Goal: Task Accomplishment & Management: Use online tool/utility

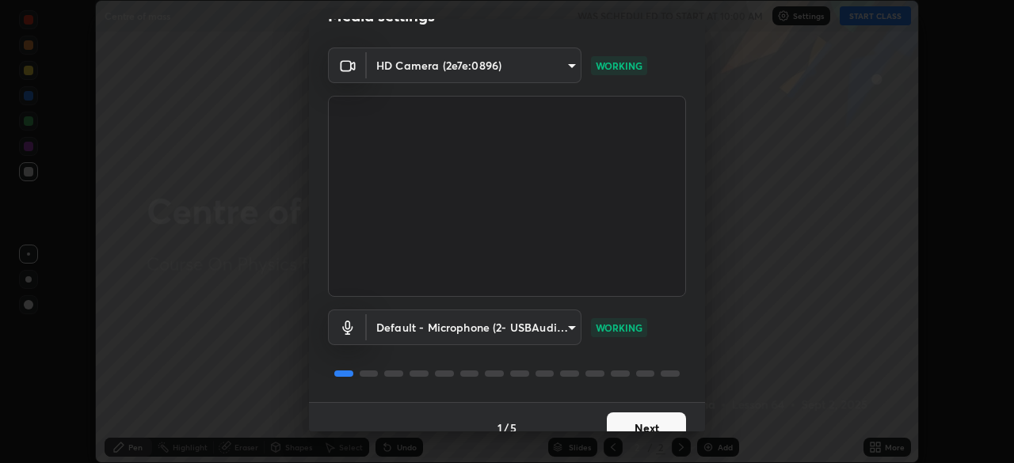
scroll to position [56, 0]
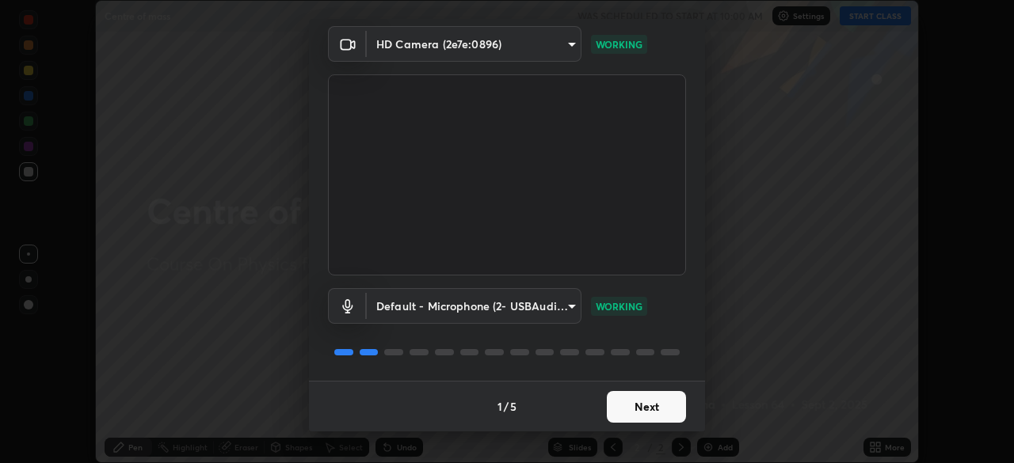
click at [636, 413] on button "Next" at bounding box center [646, 407] width 79 height 32
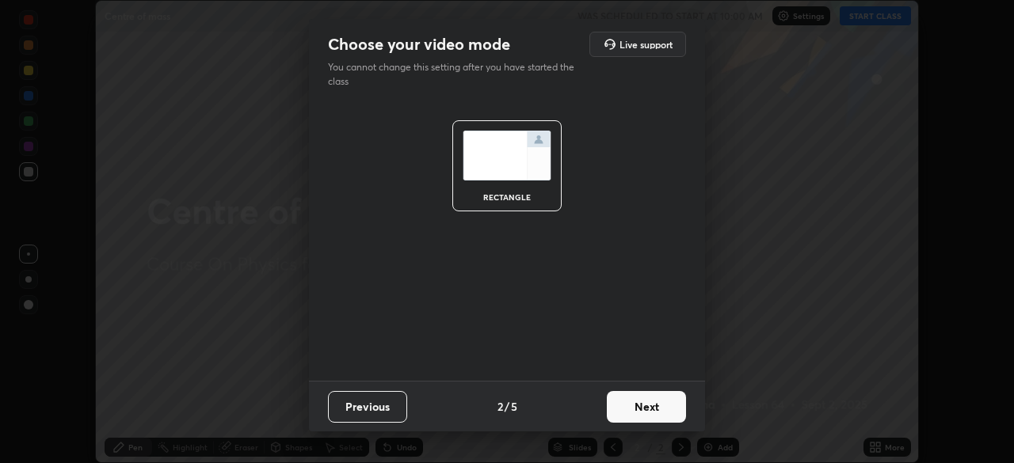
scroll to position [0, 0]
click at [630, 411] on button "Next" at bounding box center [646, 407] width 79 height 32
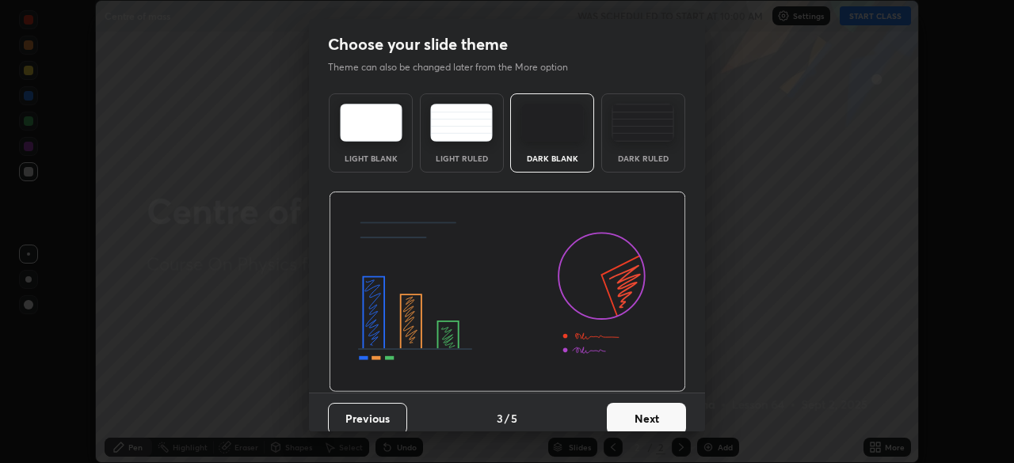
click at [631, 159] on div "Dark Ruled" at bounding box center [642, 158] width 63 height 8
click at [626, 423] on button "Next" at bounding box center [646, 419] width 79 height 32
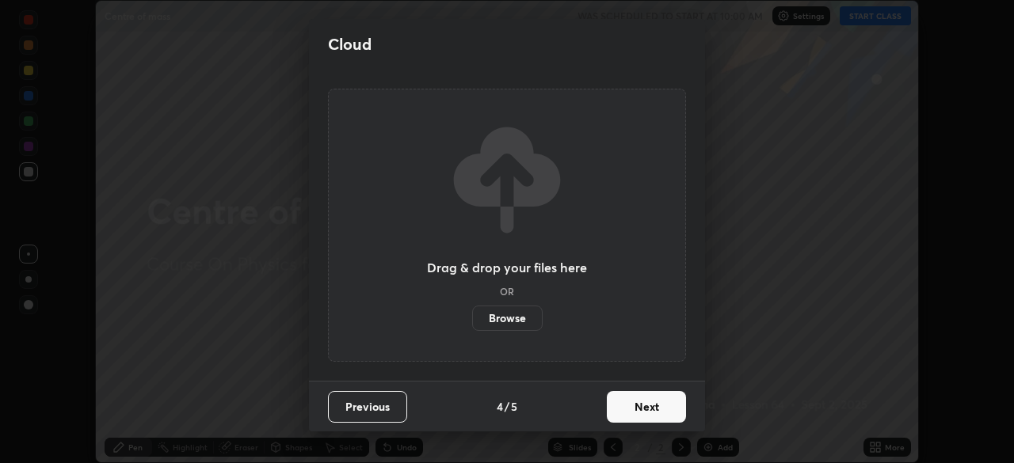
click at [626, 416] on button "Next" at bounding box center [646, 407] width 79 height 32
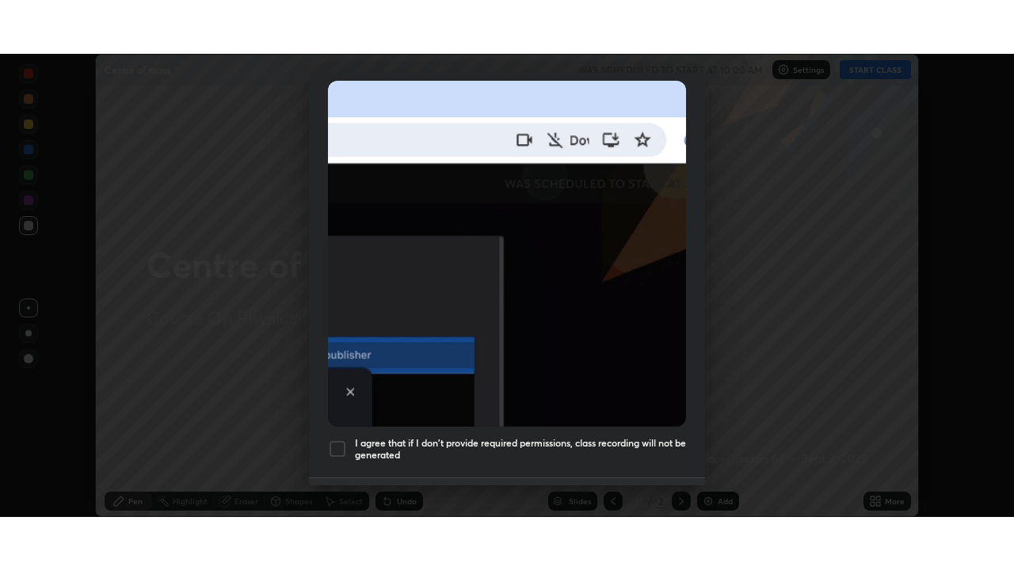
scroll to position [349, 0]
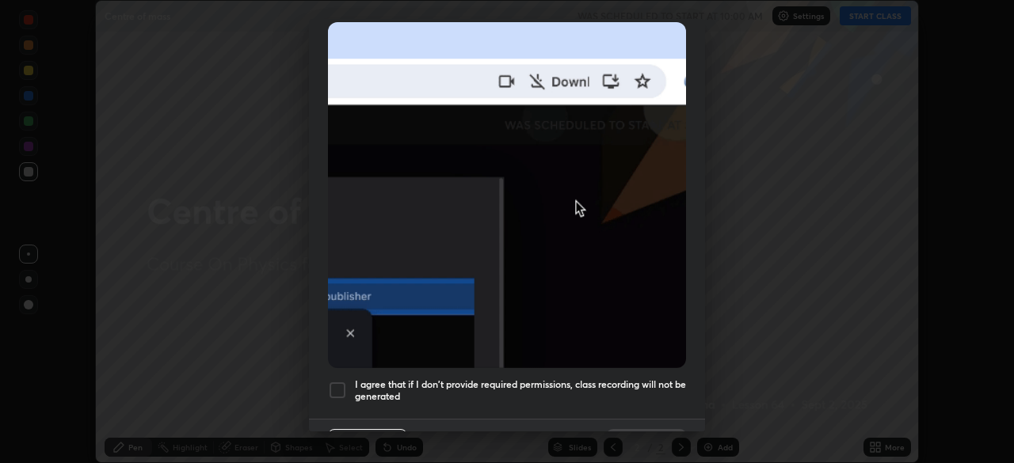
click at [340, 383] on div at bounding box center [337, 390] width 19 height 19
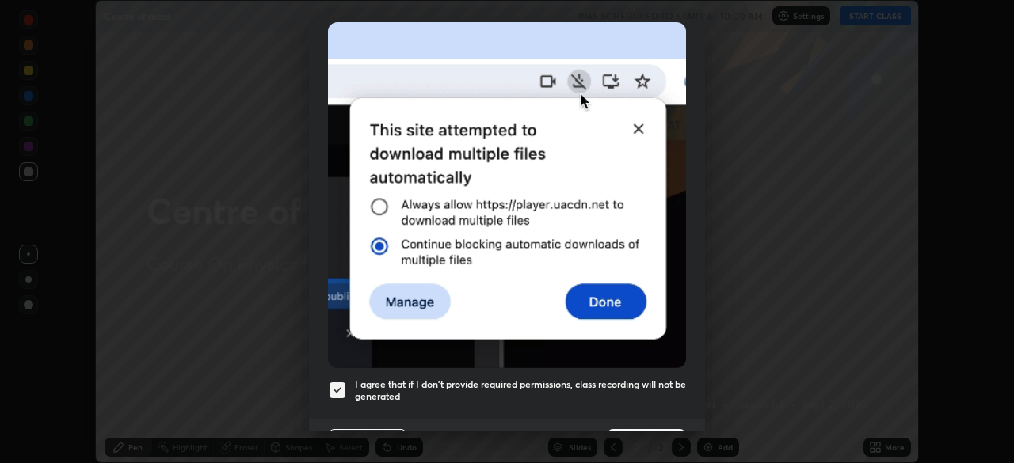
click at [632, 429] on button "Done" at bounding box center [646, 445] width 79 height 32
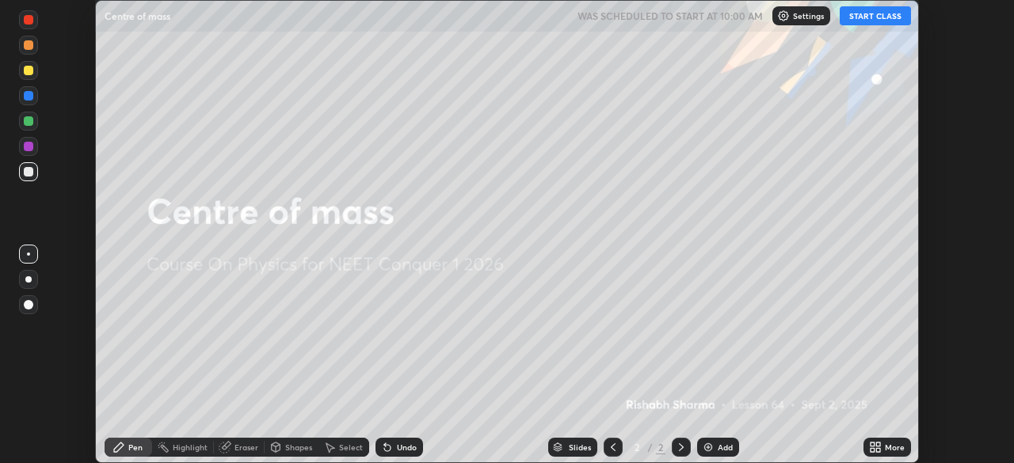
click at [877, 444] on icon at bounding box center [878, 445] width 4 height 4
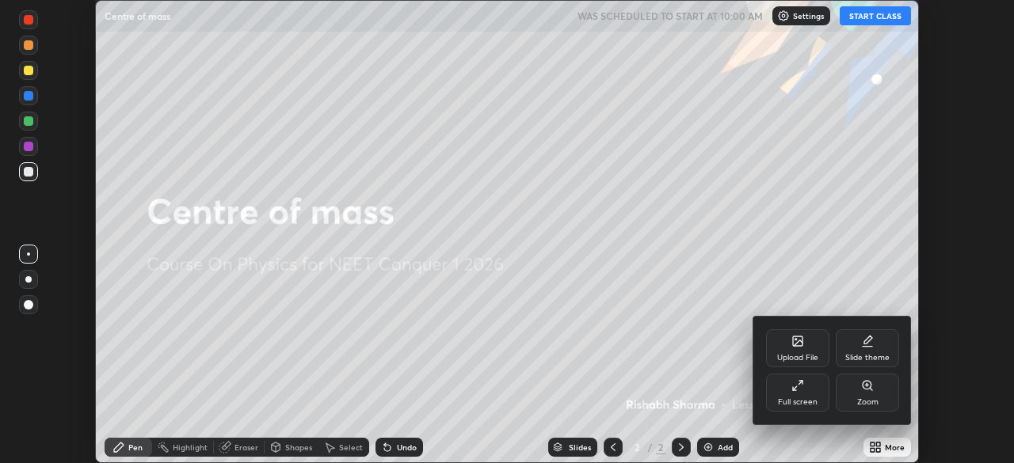
click at [810, 399] on div "Full screen" at bounding box center [798, 402] width 40 height 8
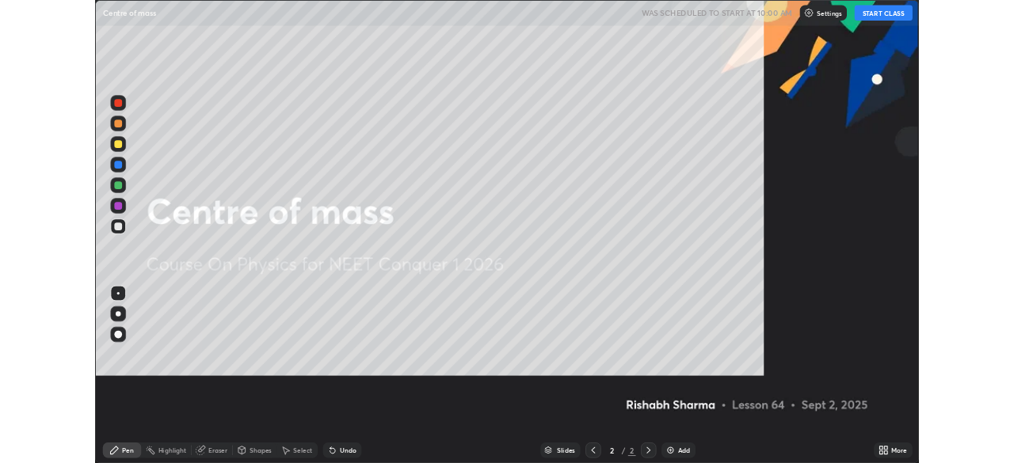
scroll to position [570, 1014]
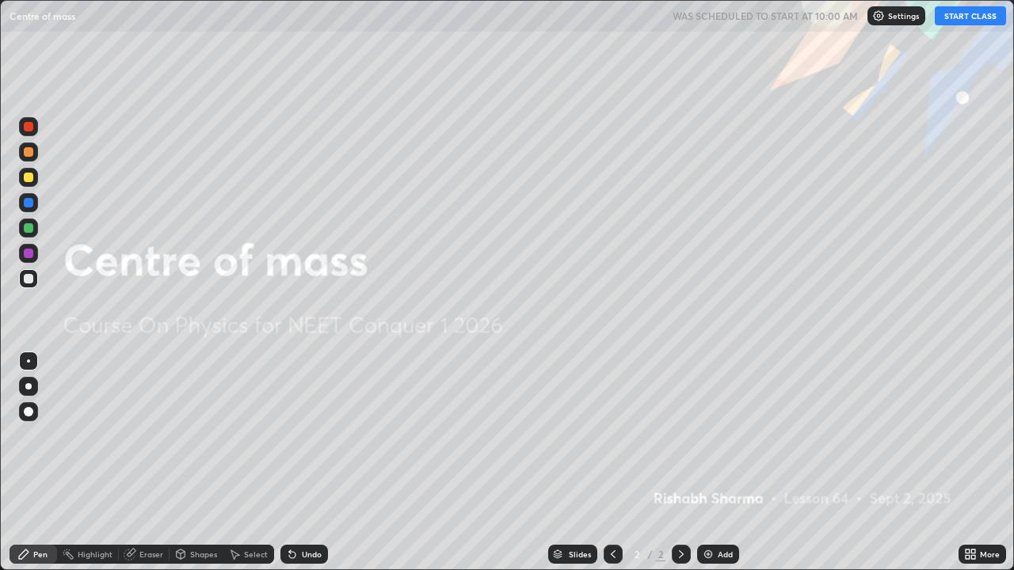
click at [968, 23] on button "START CLASS" at bounding box center [970, 15] width 71 height 19
click at [702, 463] on img at bounding box center [708, 554] width 13 height 13
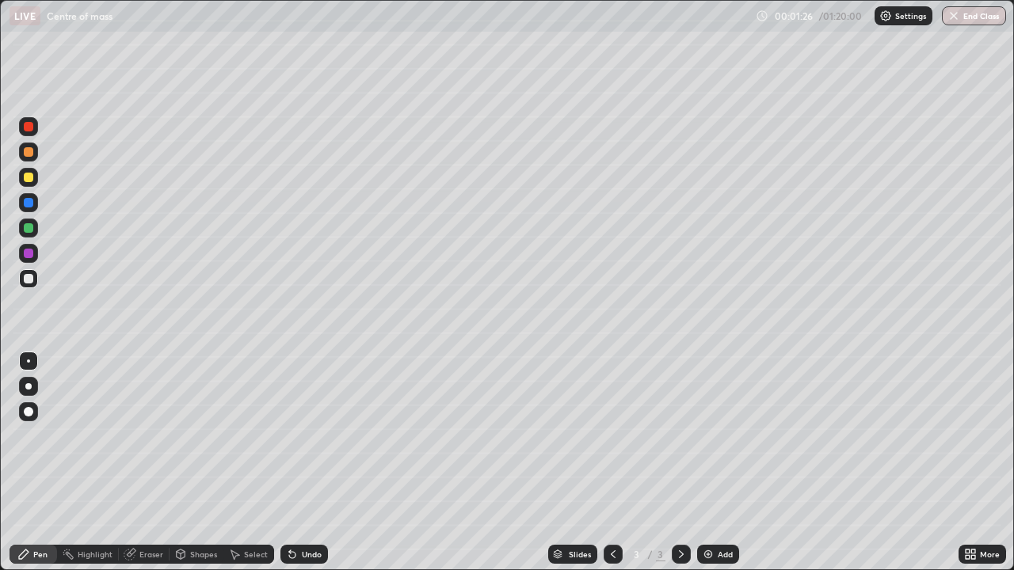
click at [305, 463] on div "Undo" at bounding box center [312, 554] width 20 height 8
click at [303, 463] on div "Undo" at bounding box center [312, 554] width 20 height 8
click at [197, 463] on div "Shapes" at bounding box center [203, 554] width 27 height 8
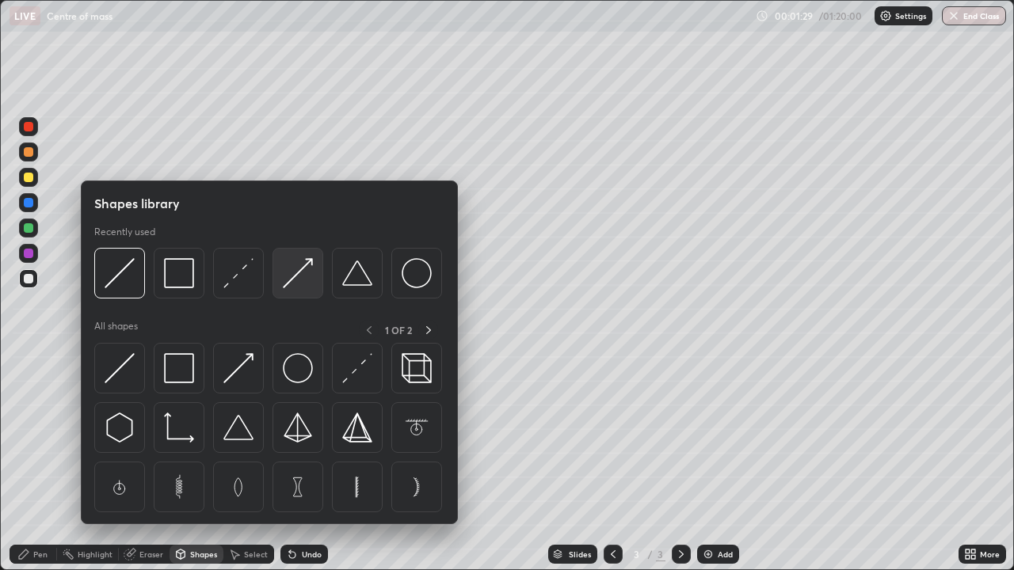
click at [303, 290] on div at bounding box center [297, 273] width 51 height 51
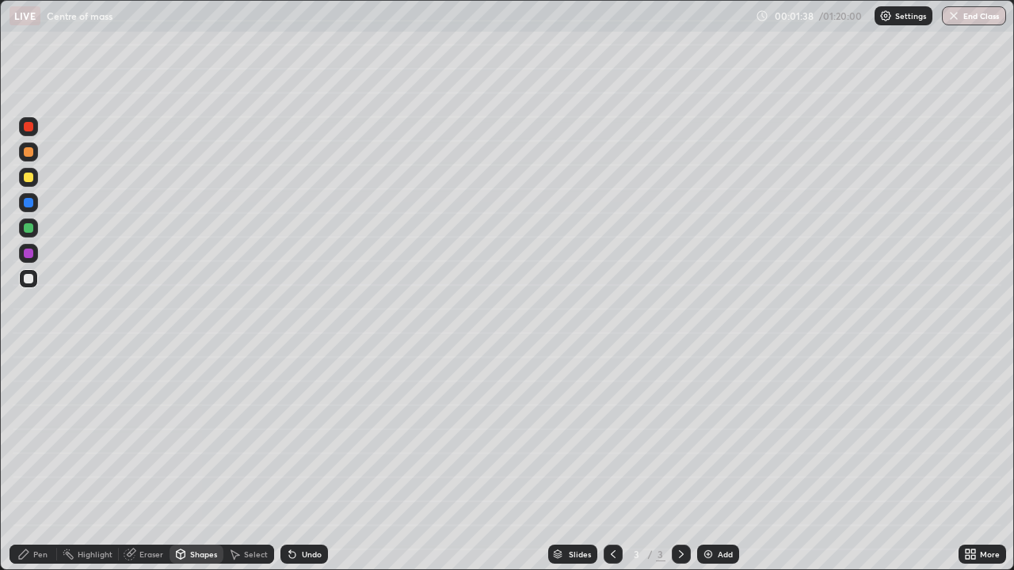
click at [44, 463] on div "Pen" at bounding box center [40, 554] width 14 height 8
click at [200, 463] on div "Shapes" at bounding box center [203, 554] width 27 height 8
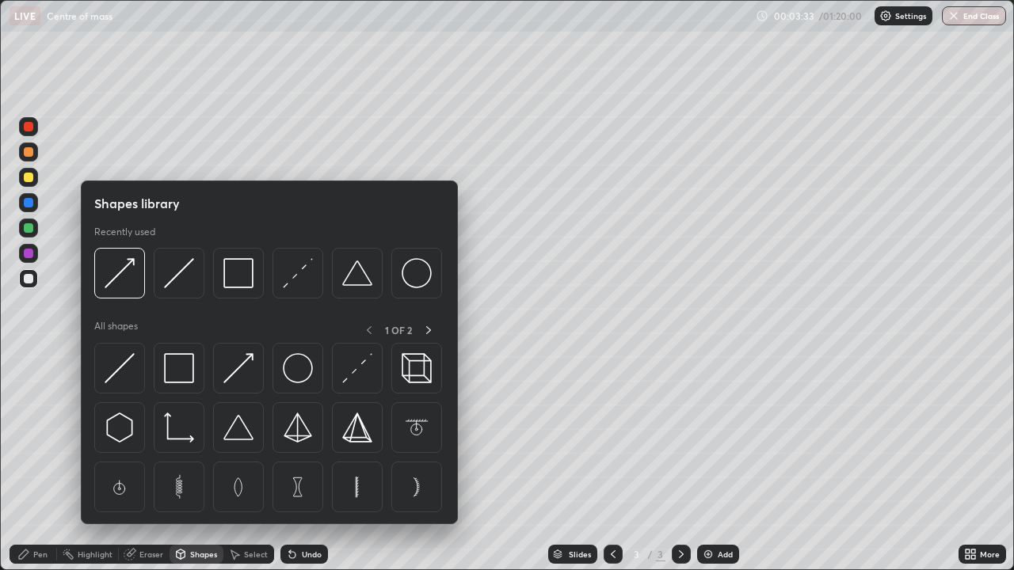
click at [153, 463] on div "Eraser" at bounding box center [151, 554] width 24 height 8
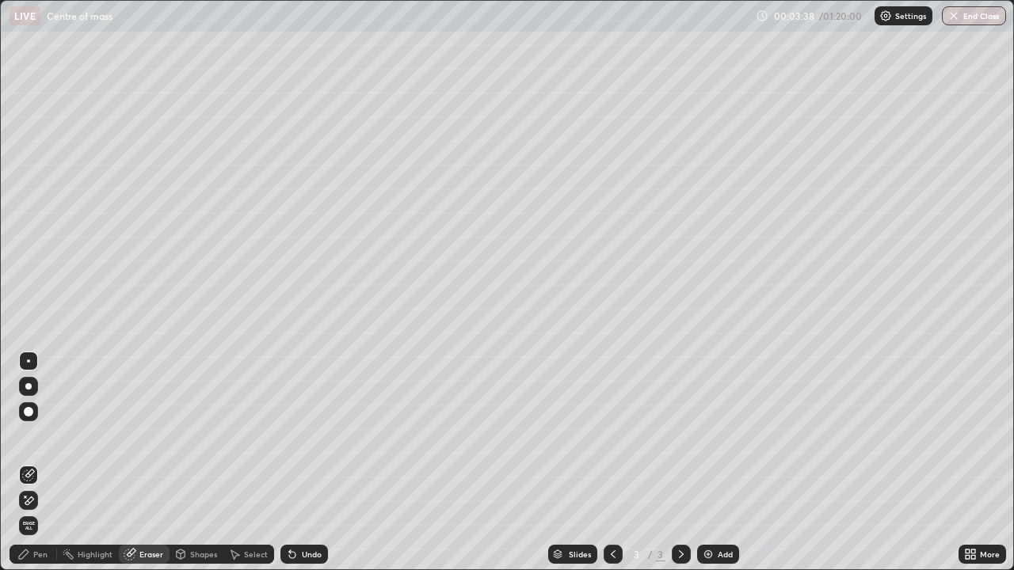
click at [28, 463] on icon at bounding box center [23, 554] width 13 height 13
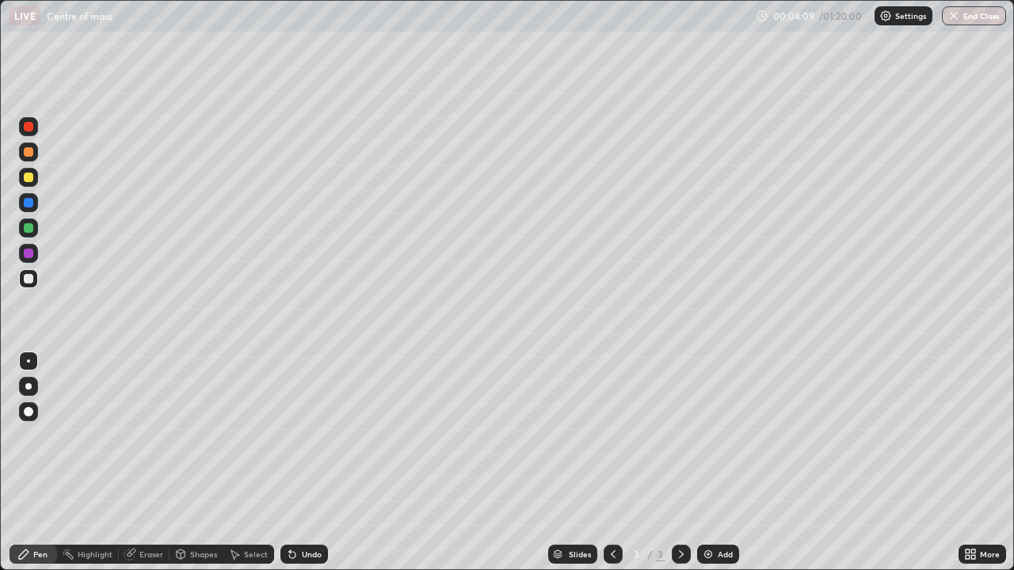
click at [707, 463] on img at bounding box center [708, 554] width 13 height 13
click at [196, 463] on div "Shapes" at bounding box center [203, 554] width 27 height 8
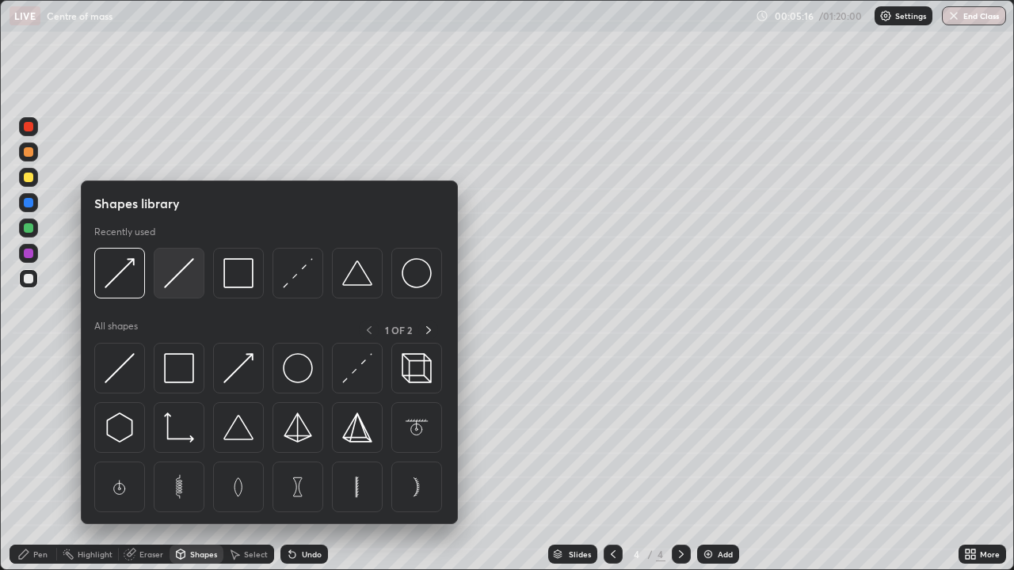
click at [192, 276] on img at bounding box center [179, 273] width 30 height 30
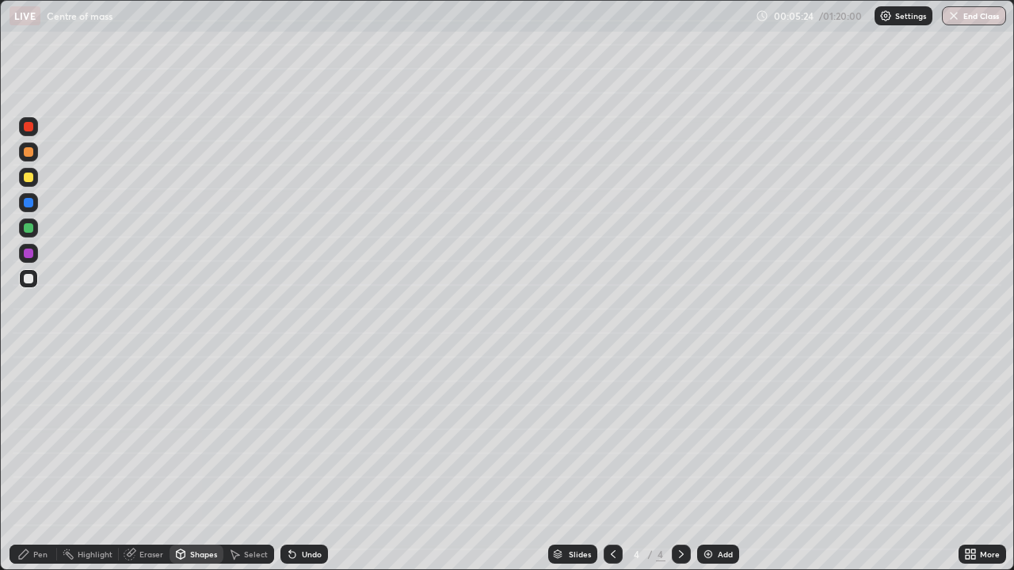
click at [41, 463] on div "Pen" at bounding box center [40, 554] width 14 height 8
click at [712, 463] on img at bounding box center [708, 554] width 13 height 13
click at [306, 463] on div "Undo" at bounding box center [312, 554] width 20 height 8
click at [31, 179] on div at bounding box center [29, 178] width 10 height 10
click at [303, 463] on div "Undo" at bounding box center [304, 554] width 48 height 19
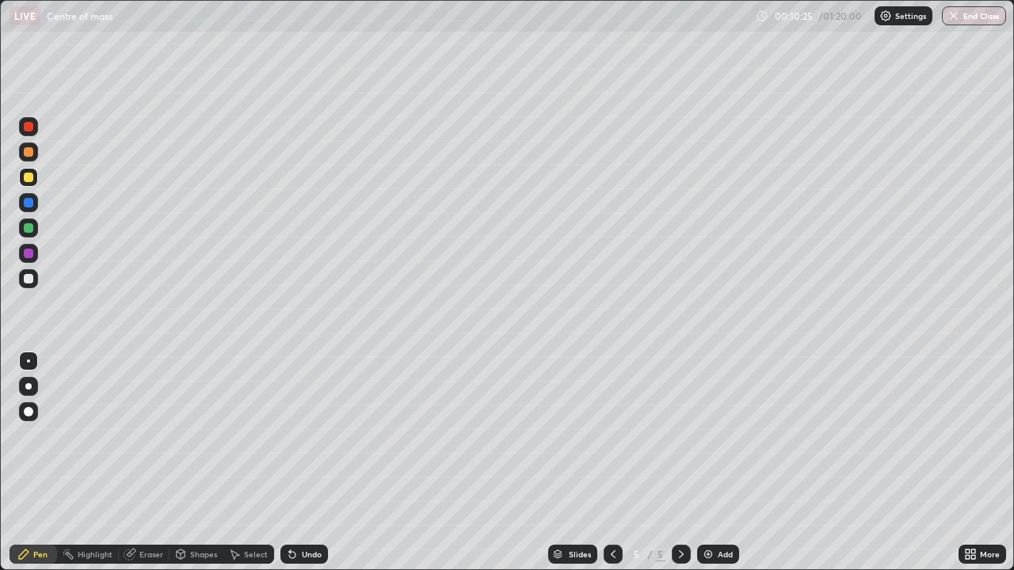
click at [308, 463] on div "Undo" at bounding box center [312, 554] width 20 height 8
click at [318, 463] on div "Undo" at bounding box center [304, 554] width 48 height 19
click at [309, 463] on div "Undo" at bounding box center [312, 554] width 20 height 8
click at [302, 463] on div "Undo" at bounding box center [312, 554] width 20 height 8
click at [299, 463] on div "Undo" at bounding box center [304, 554] width 48 height 19
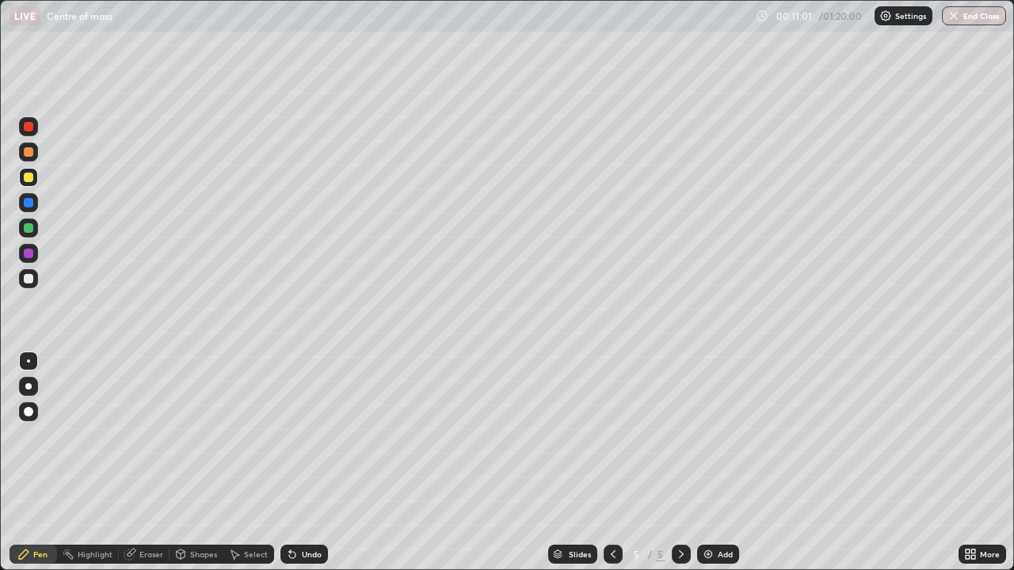
click at [302, 463] on div "Undo" at bounding box center [312, 554] width 20 height 8
click at [295, 463] on icon at bounding box center [292, 554] width 13 height 13
click at [709, 463] on img at bounding box center [708, 554] width 13 height 13
click at [29, 279] on div at bounding box center [29, 279] width 10 height 10
click at [712, 463] on img at bounding box center [708, 554] width 13 height 13
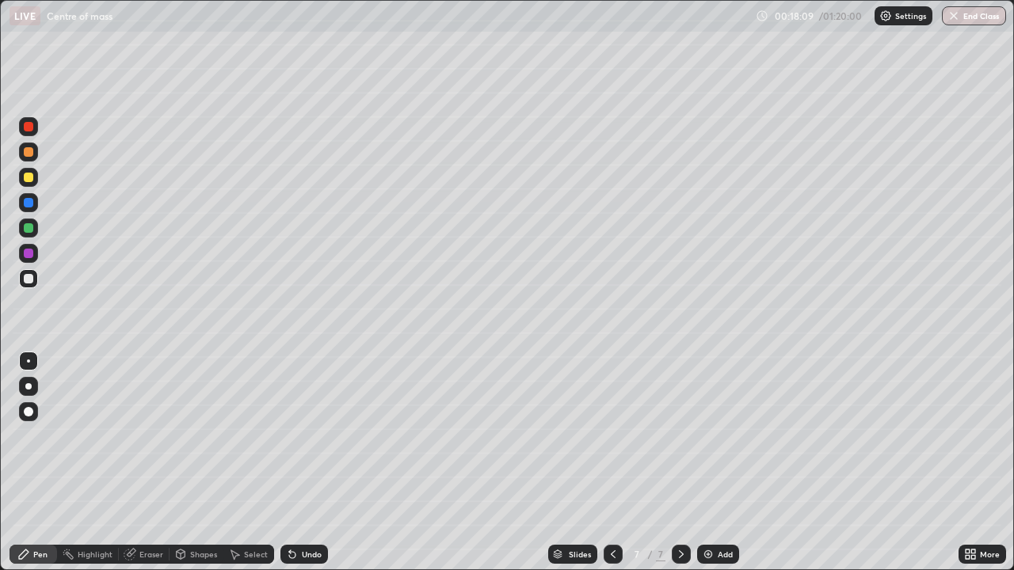
click at [303, 463] on div "Undo" at bounding box center [312, 554] width 20 height 8
click at [299, 463] on div "Undo" at bounding box center [304, 554] width 48 height 19
click at [295, 463] on icon at bounding box center [292, 554] width 13 height 13
click at [611, 463] on icon at bounding box center [613, 554] width 13 height 13
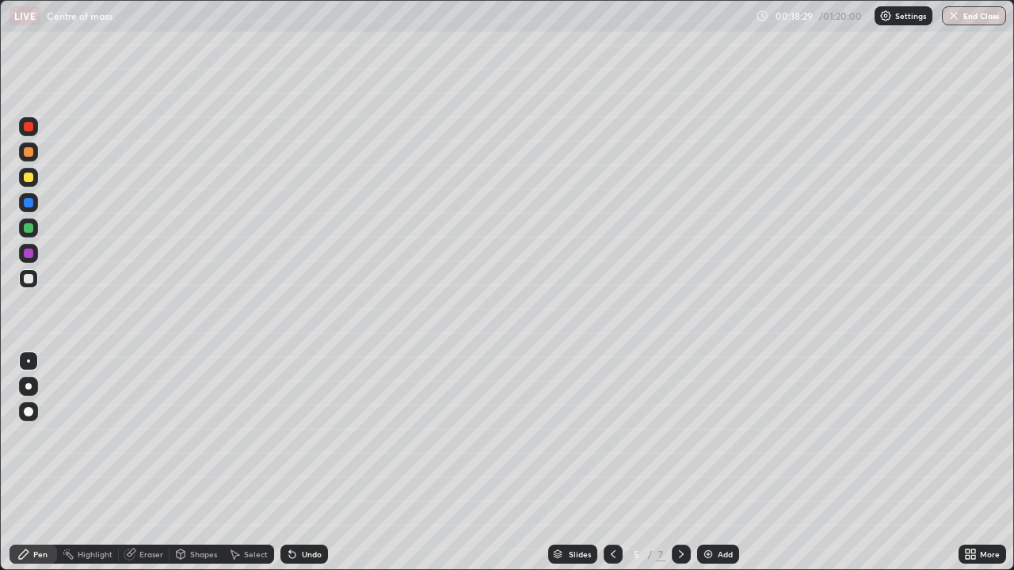
click at [680, 463] on icon at bounding box center [681, 554] width 13 height 13
click at [683, 463] on icon at bounding box center [681, 554] width 13 height 13
click at [680, 463] on icon at bounding box center [681, 554] width 13 height 13
click at [718, 463] on div "Add" at bounding box center [725, 554] width 15 height 8
click at [35, 277] on div at bounding box center [28, 278] width 19 height 19
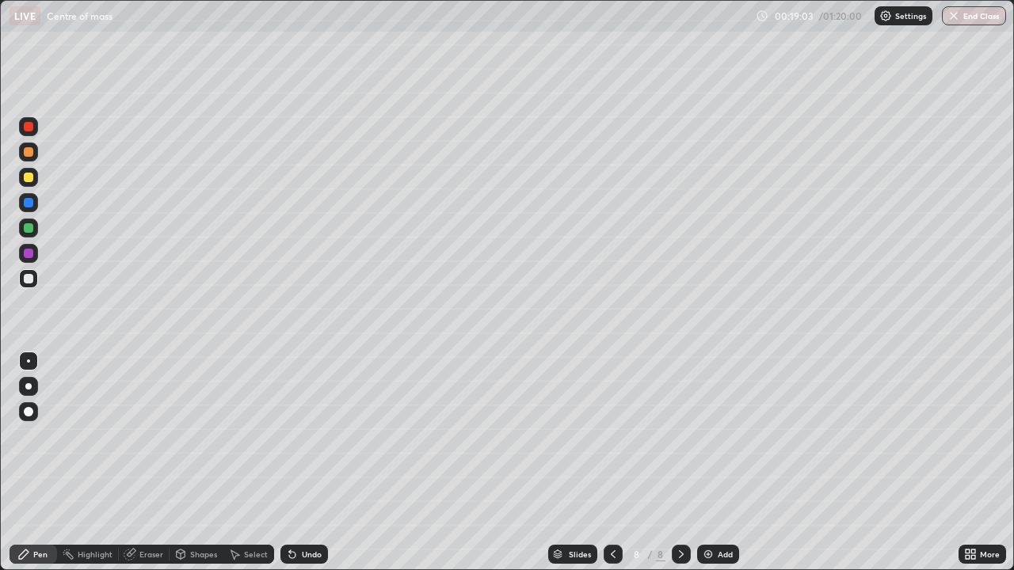
click at [200, 463] on div "Shapes" at bounding box center [203, 554] width 27 height 8
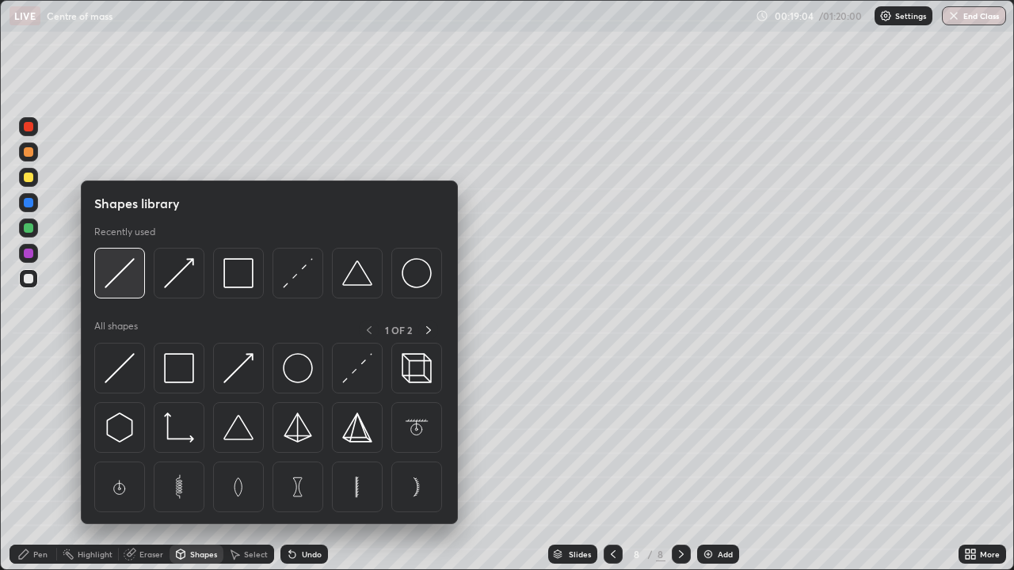
click at [124, 297] on div at bounding box center [119, 273] width 51 height 51
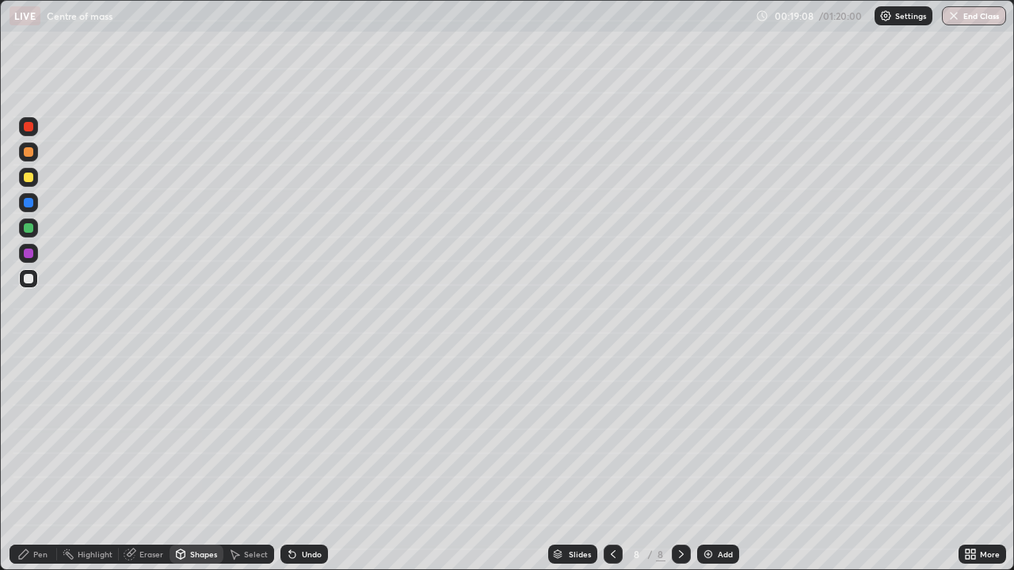
click at [50, 463] on div "Pen" at bounding box center [34, 554] width 48 height 19
click at [200, 463] on div "Shapes" at bounding box center [203, 554] width 27 height 8
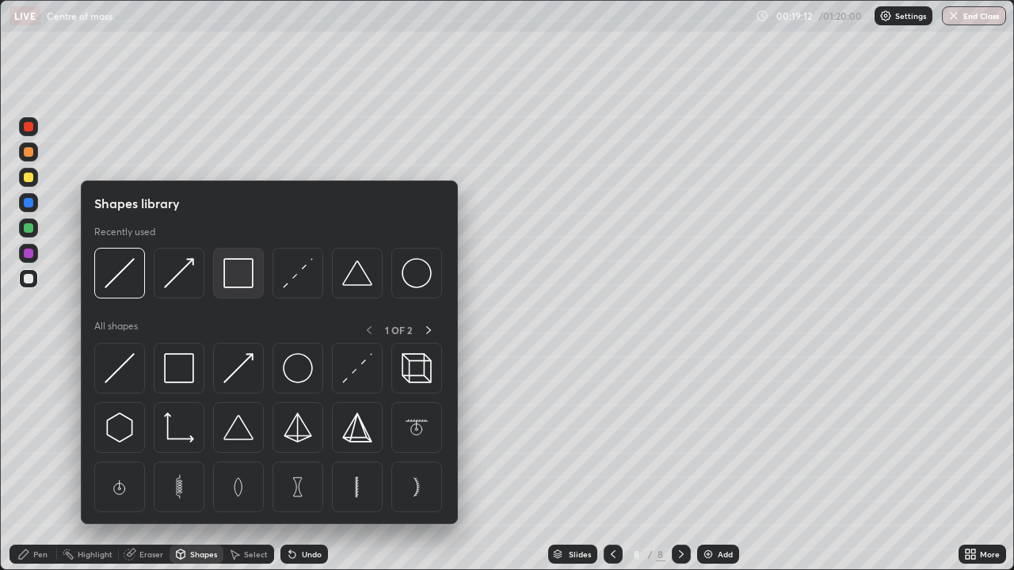
click at [225, 281] on img at bounding box center [238, 273] width 30 height 30
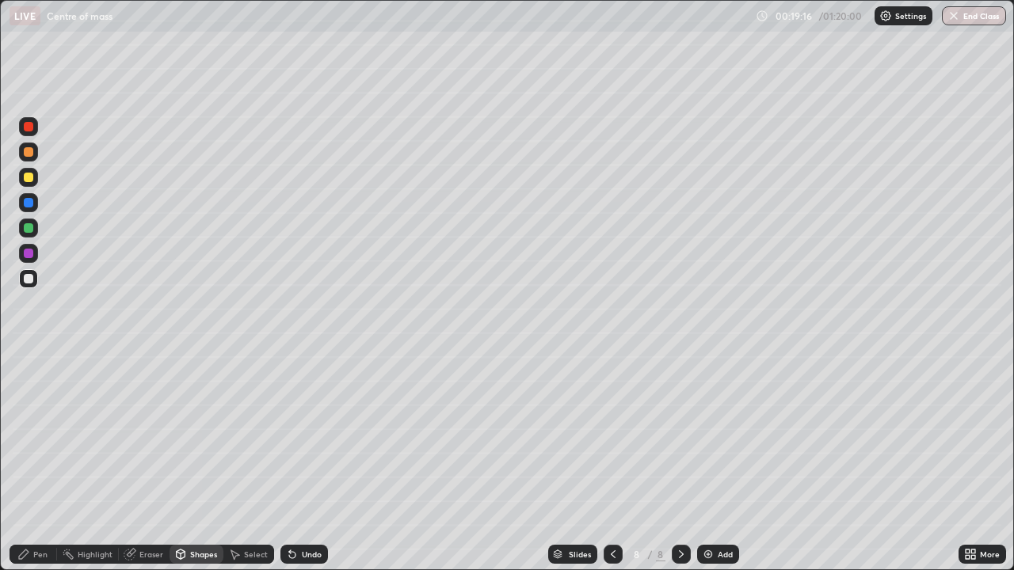
click at [40, 463] on div "Pen" at bounding box center [40, 554] width 14 height 8
click at [194, 463] on div "Shapes" at bounding box center [196, 554] width 54 height 19
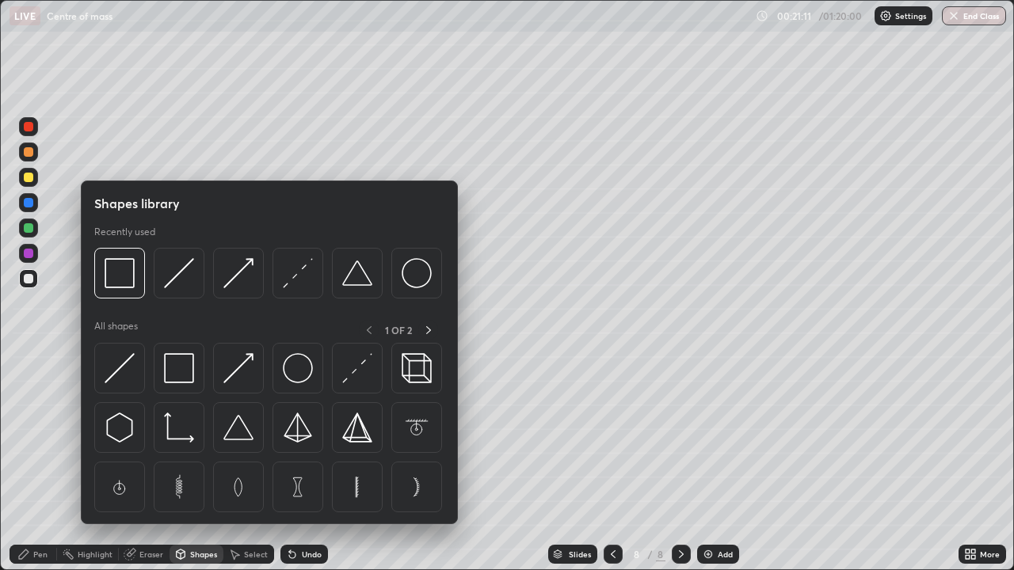
click at [43, 463] on div "Pen" at bounding box center [40, 554] width 14 height 8
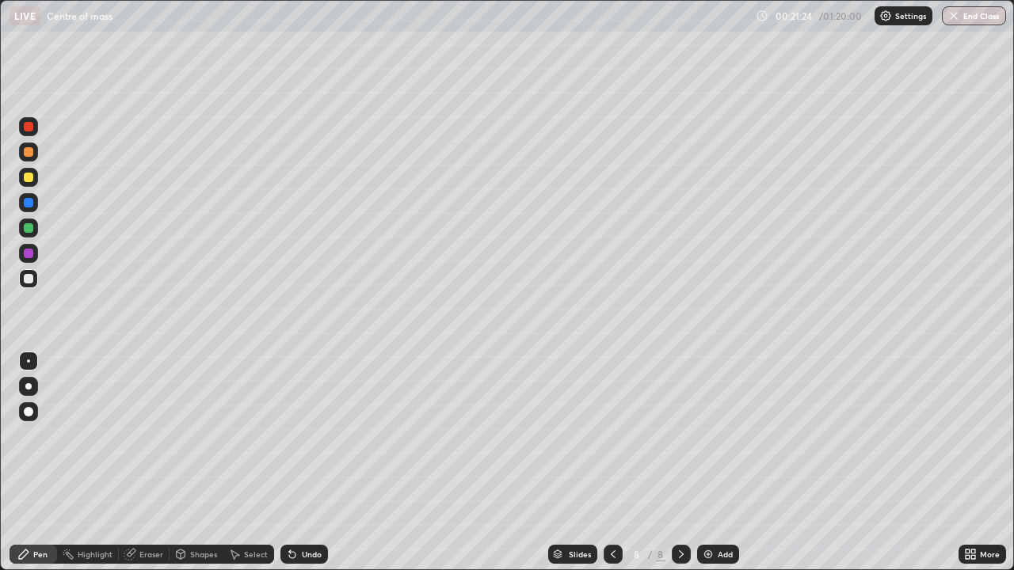
click at [302, 463] on div "Undo" at bounding box center [312, 554] width 20 height 8
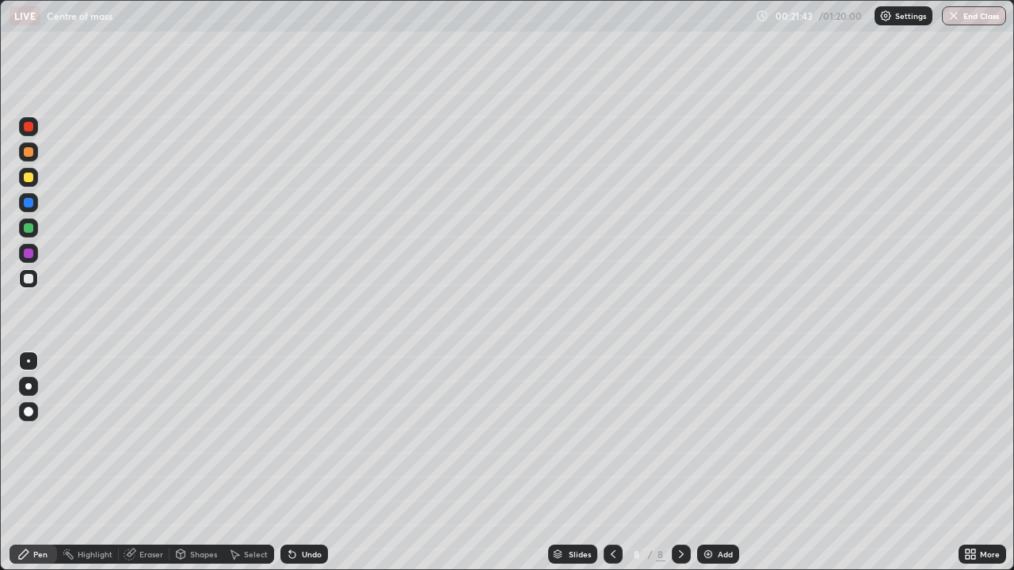
click at [147, 463] on div "Eraser" at bounding box center [151, 554] width 24 height 8
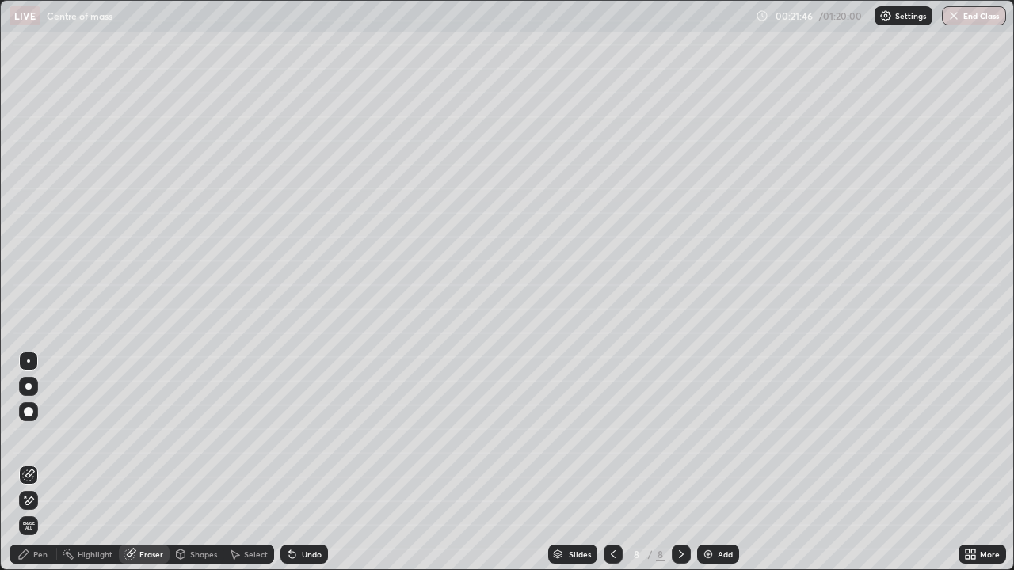
click at [44, 463] on div "Pen" at bounding box center [40, 554] width 14 height 8
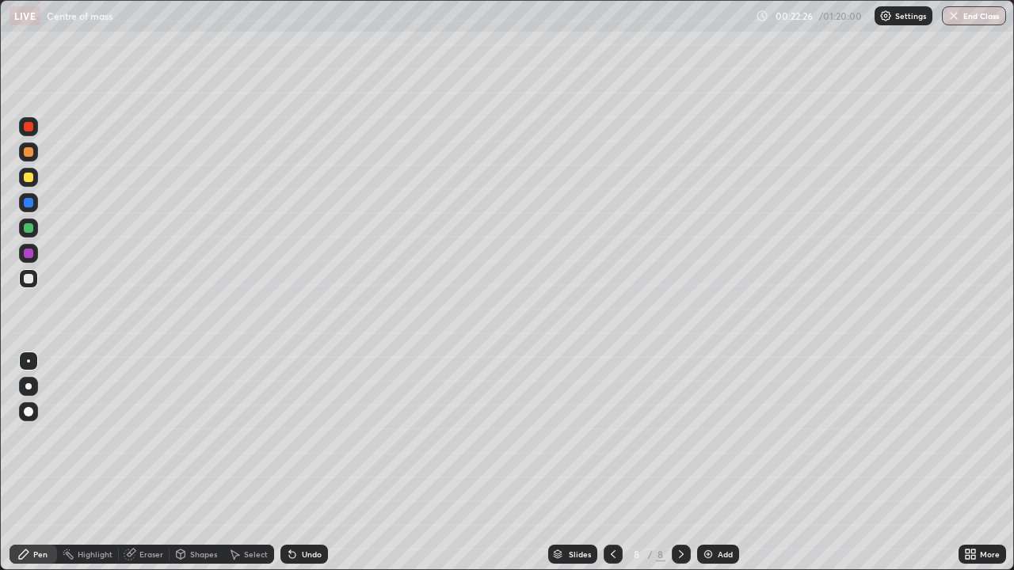
click at [155, 463] on div "Eraser" at bounding box center [151, 554] width 24 height 8
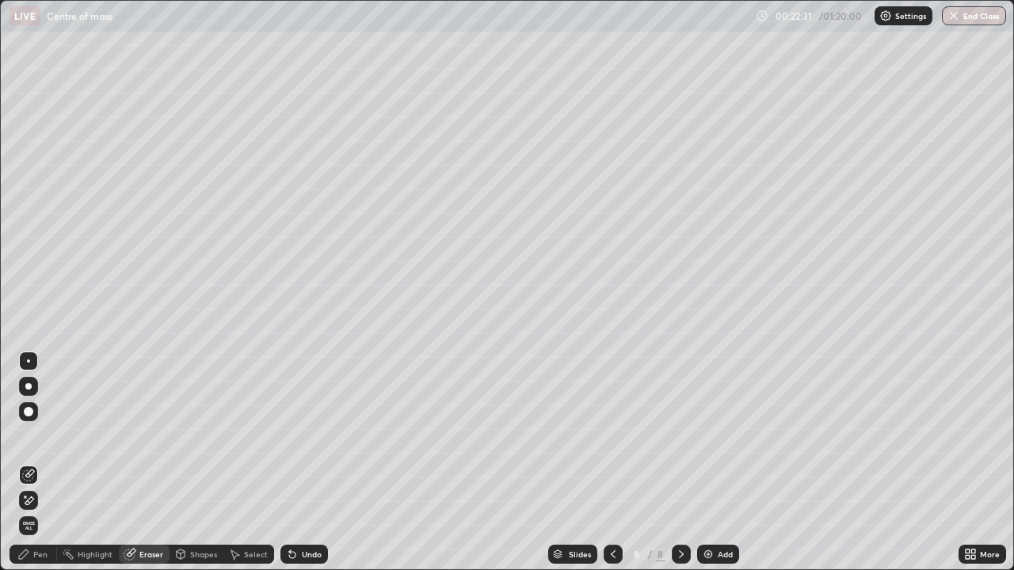
click at [53, 463] on div "Pen" at bounding box center [34, 554] width 48 height 19
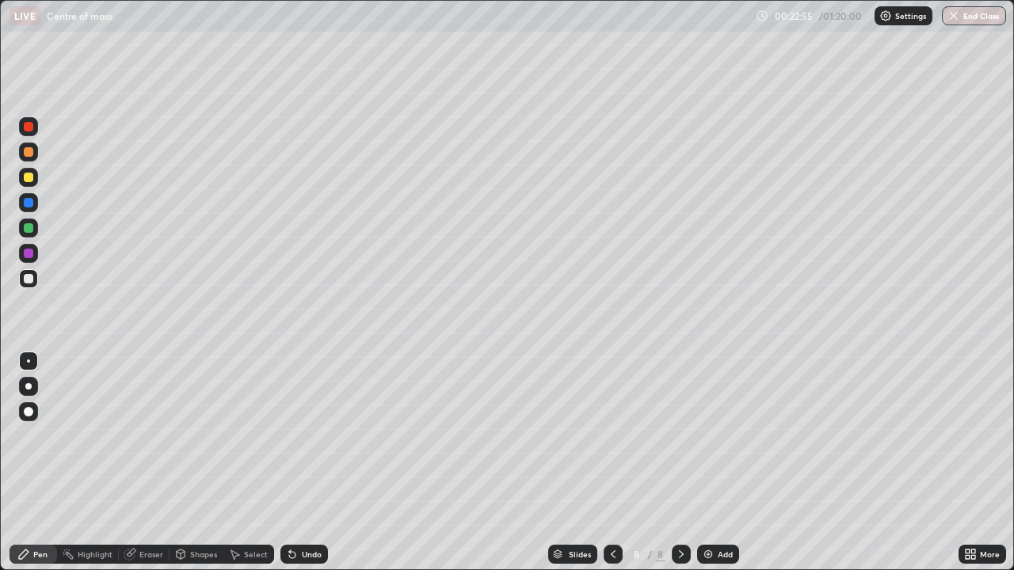
click at [713, 463] on div "Add" at bounding box center [718, 554] width 42 height 19
click at [213, 463] on div "Shapes" at bounding box center [203, 554] width 27 height 8
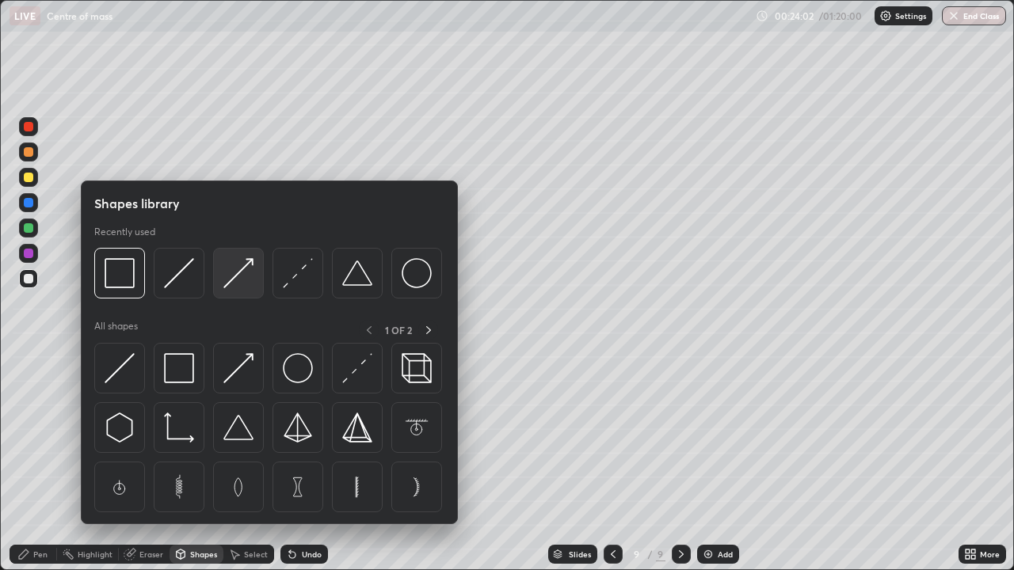
click at [241, 284] on img at bounding box center [238, 273] width 30 height 30
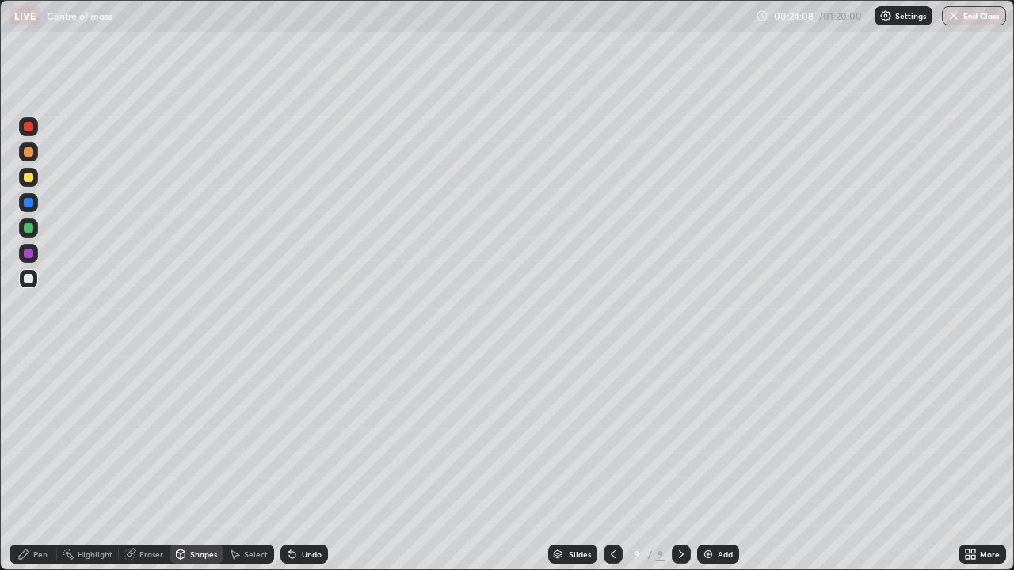
click at [203, 463] on div "Shapes" at bounding box center [203, 554] width 27 height 8
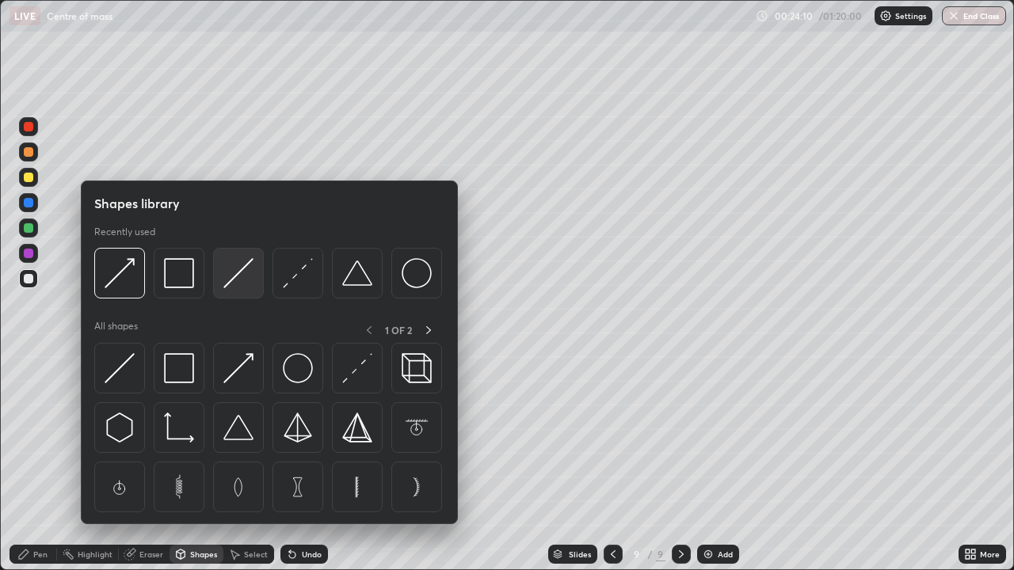
click at [239, 286] on img at bounding box center [238, 273] width 30 height 30
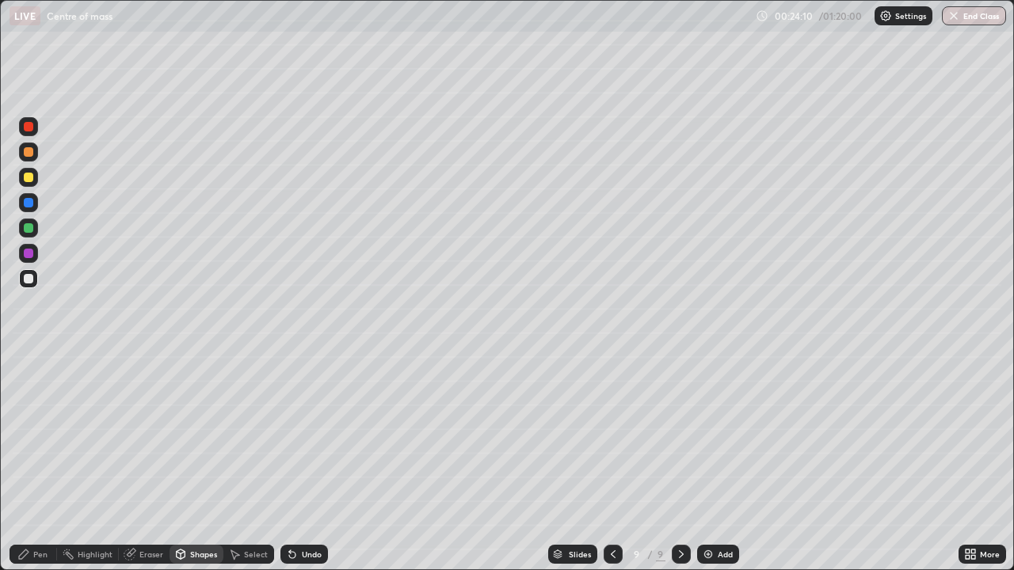
click at [46, 463] on div "Pen" at bounding box center [34, 554] width 48 height 19
click at [32, 409] on div at bounding box center [29, 412] width 10 height 10
click at [159, 463] on div "Eraser" at bounding box center [151, 554] width 24 height 8
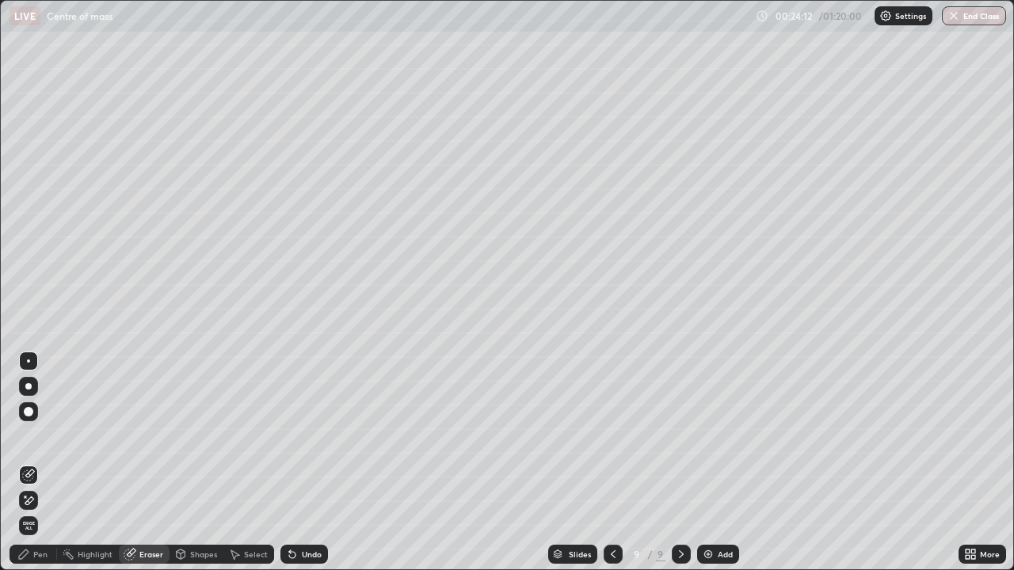
click at [150, 463] on div "Eraser" at bounding box center [151, 554] width 24 height 8
click at [302, 463] on div "Undo" at bounding box center [312, 554] width 20 height 8
click at [200, 463] on div "Shapes" at bounding box center [203, 554] width 27 height 8
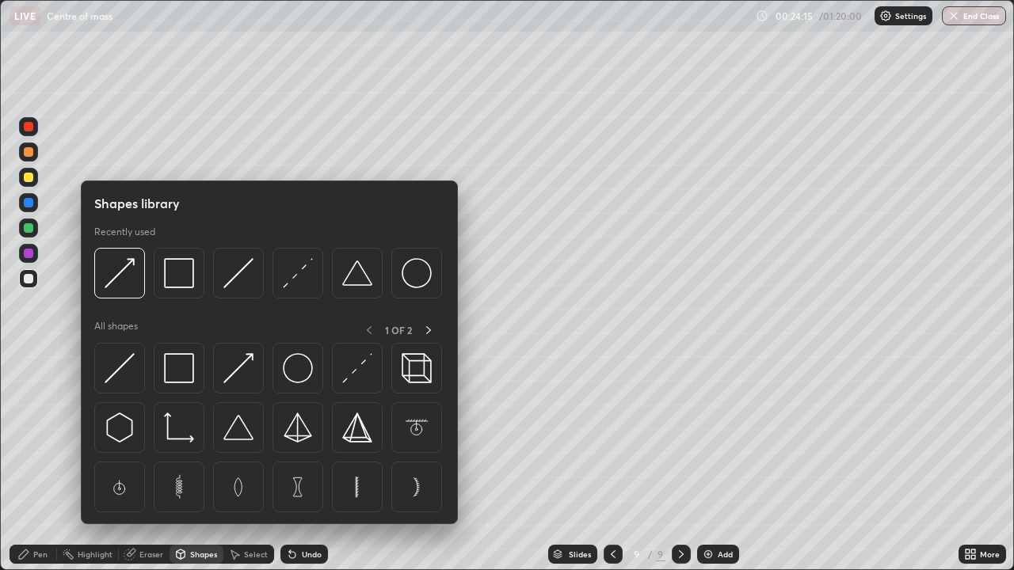
click at [201, 463] on div "Shapes" at bounding box center [203, 554] width 27 height 8
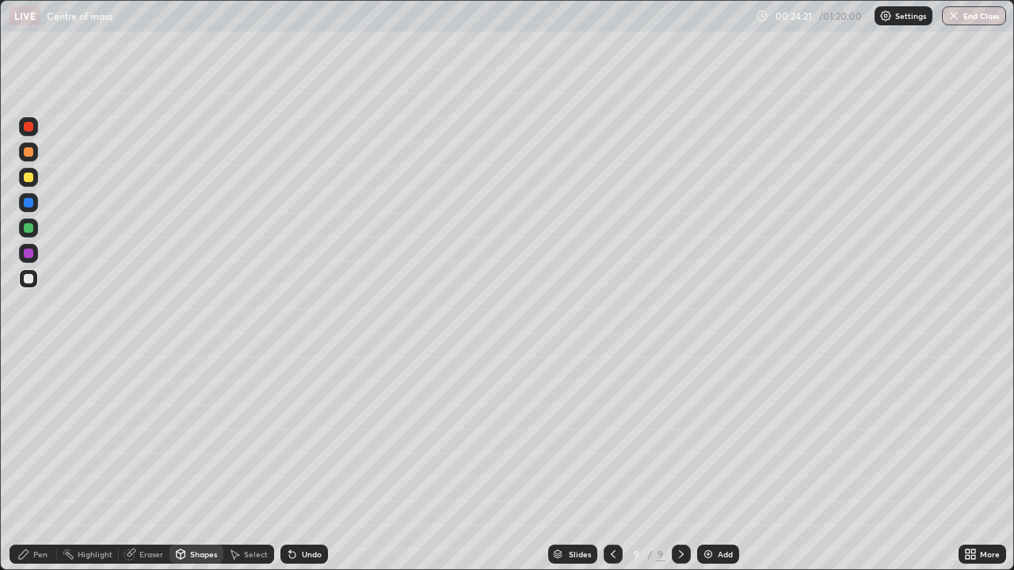
click at [192, 463] on div "Shapes" at bounding box center [203, 554] width 27 height 8
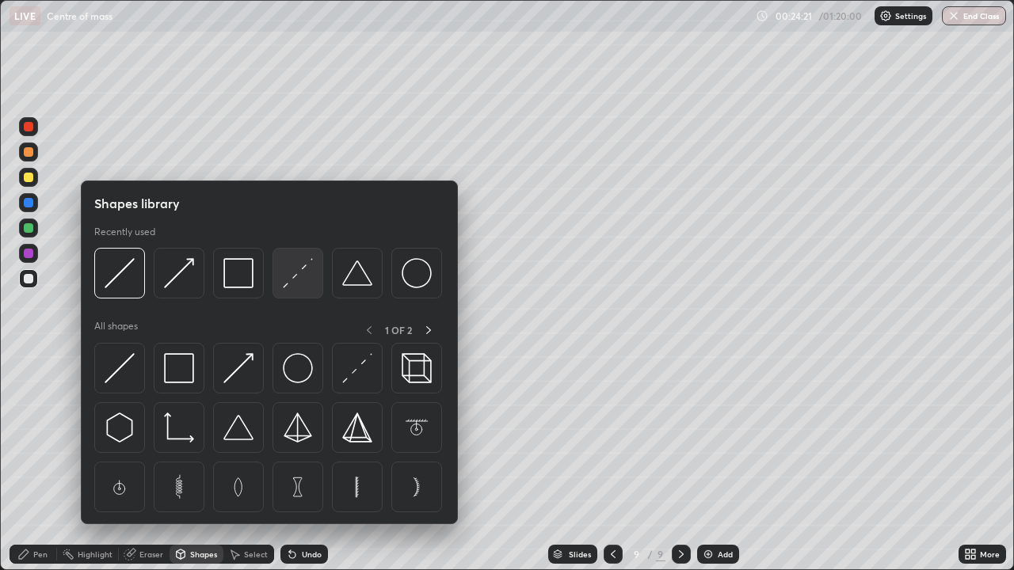
click at [301, 280] on img at bounding box center [298, 273] width 30 height 30
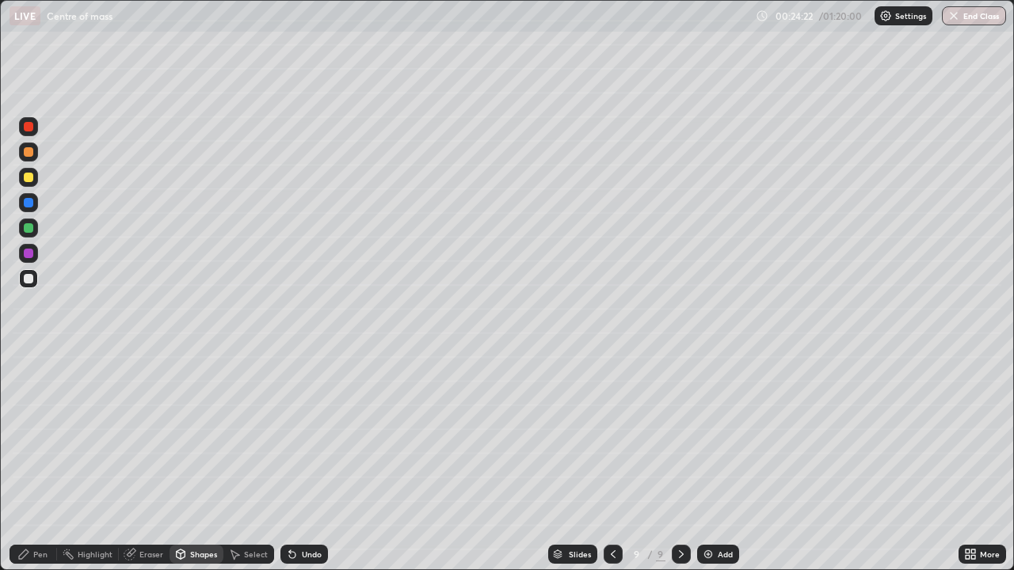
click at [44, 463] on div "Pen" at bounding box center [40, 554] width 14 height 8
click at [29, 361] on div at bounding box center [28, 361] width 3 height 3
click at [192, 463] on div "Shapes" at bounding box center [203, 554] width 27 height 8
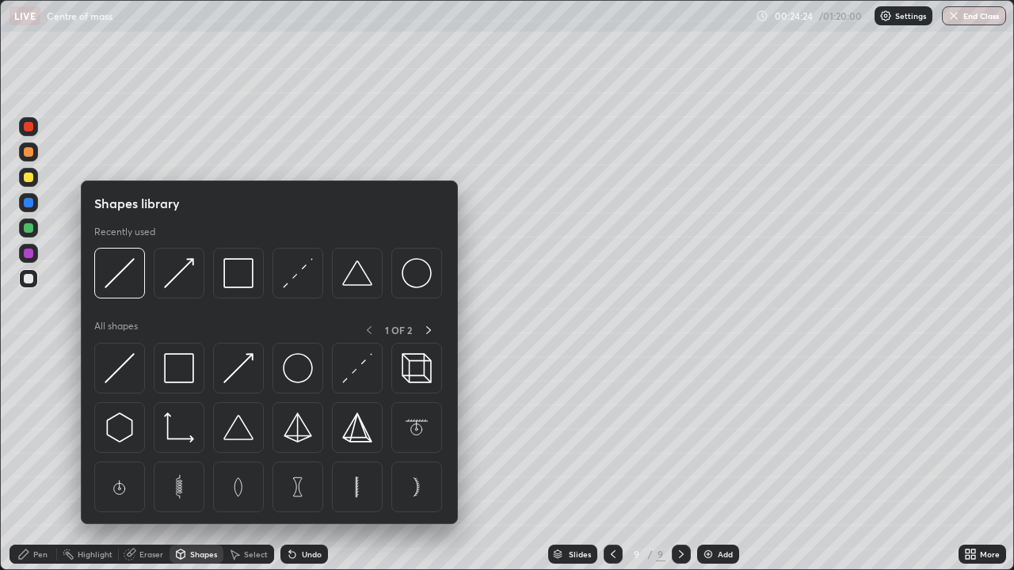
click at [197, 463] on div "Shapes" at bounding box center [203, 554] width 27 height 8
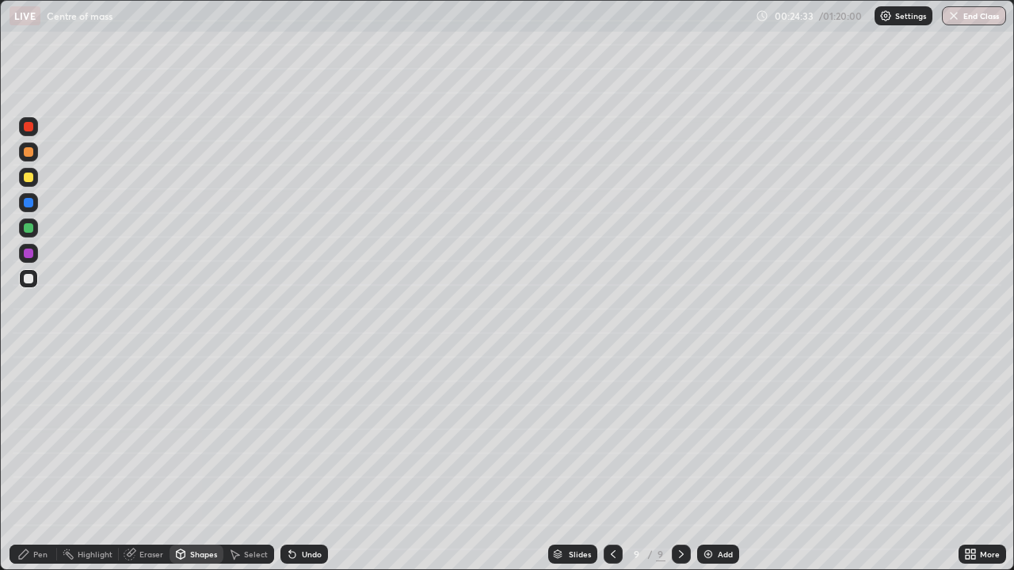
click at [51, 463] on div "Pen" at bounding box center [34, 554] width 48 height 19
click at [310, 463] on div "Undo" at bounding box center [312, 554] width 20 height 8
click at [28, 181] on div at bounding box center [29, 178] width 10 height 10
click at [35, 156] on div at bounding box center [28, 152] width 19 height 19
click at [29, 282] on div at bounding box center [29, 279] width 10 height 10
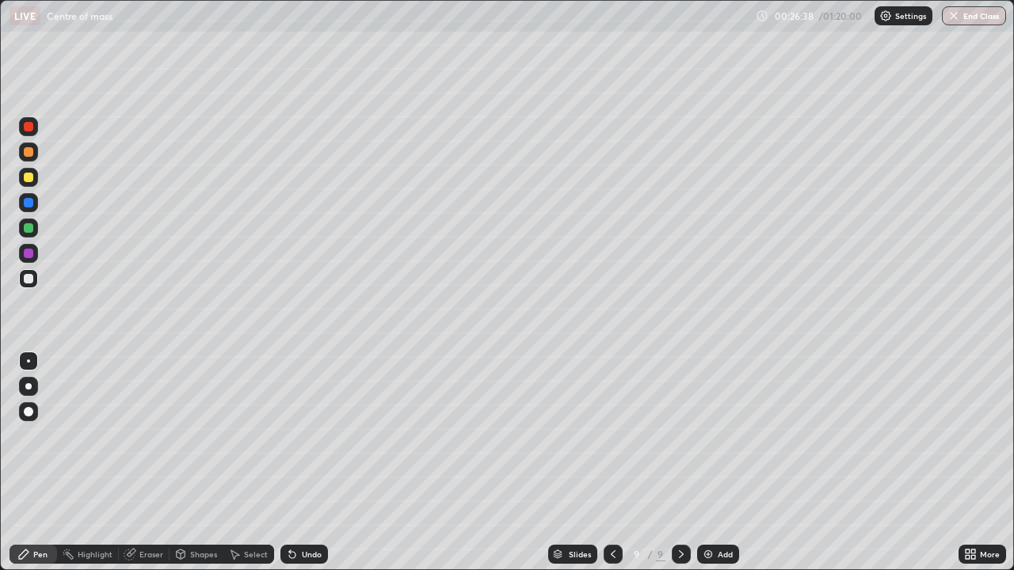
click at [708, 463] on img at bounding box center [708, 554] width 13 height 13
click at [32, 279] on div at bounding box center [29, 279] width 10 height 10
click at [29, 177] on div at bounding box center [29, 178] width 10 height 10
click at [25, 385] on div at bounding box center [28, 386] width 6 height 6
click at [28, 236] on div at bounding box center [28, 228] width 19 height 19
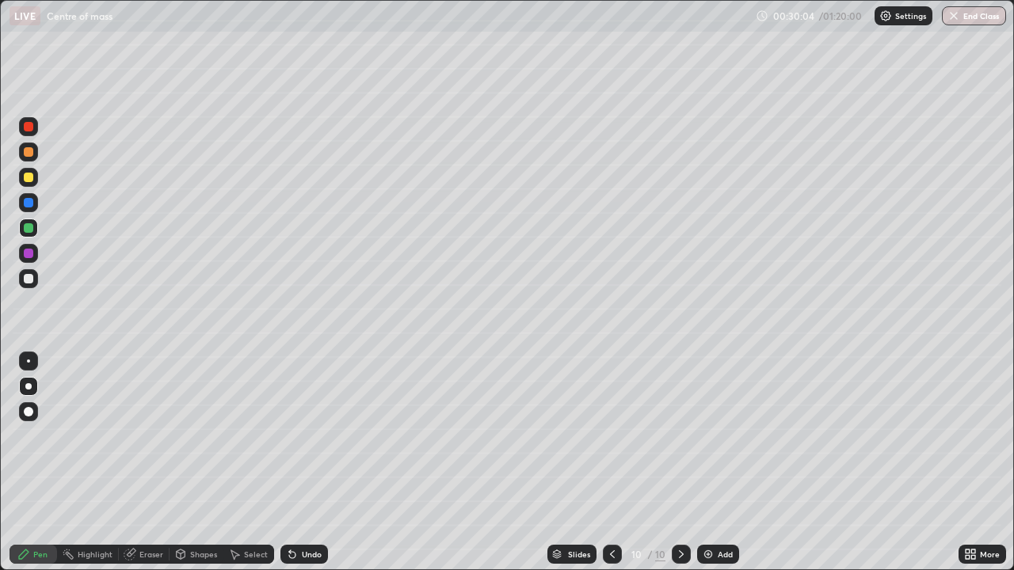
click at [145, 463] on div "Eraser" at bounding box center [151, 554] width 24 height 8
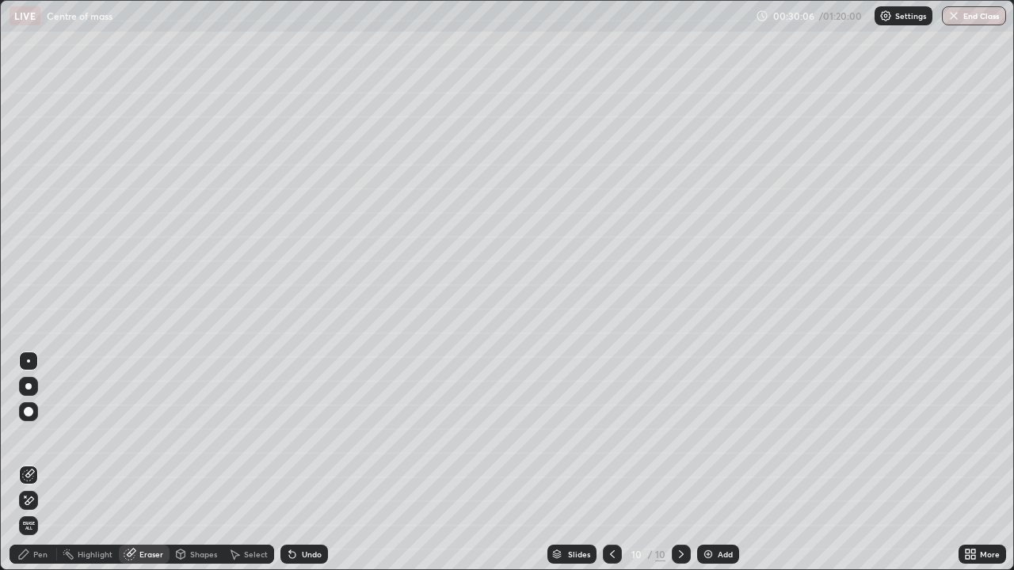
click at [39, 463] on div "Pen" at bounding box center [40, 554] width 14 height 8
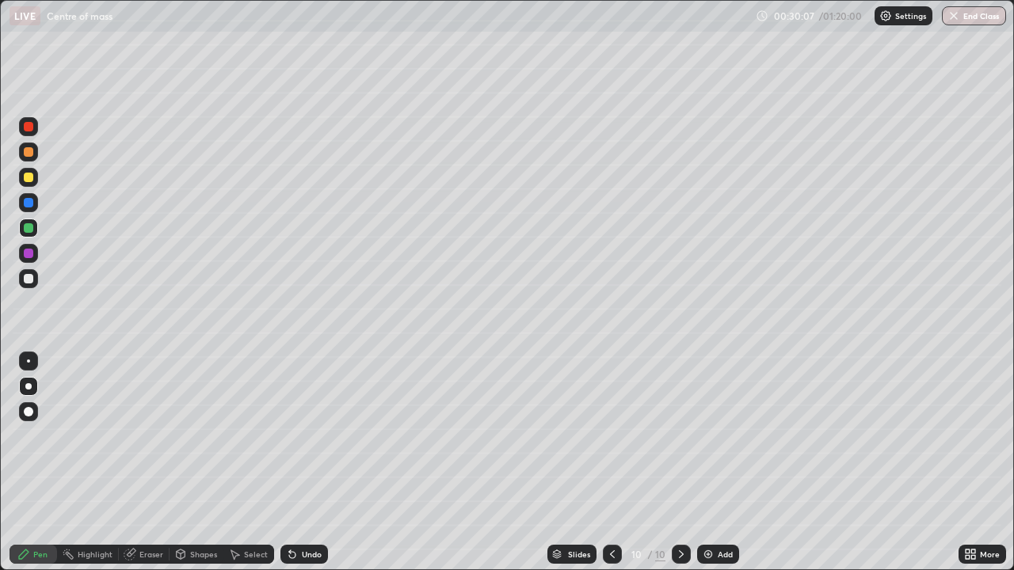
click at [27, 175] on div at bounding box center [29, 178] width 10 height 10
click at [192, 463] on div "Shapes" at bounding box center [203, 554] width 27 height 8
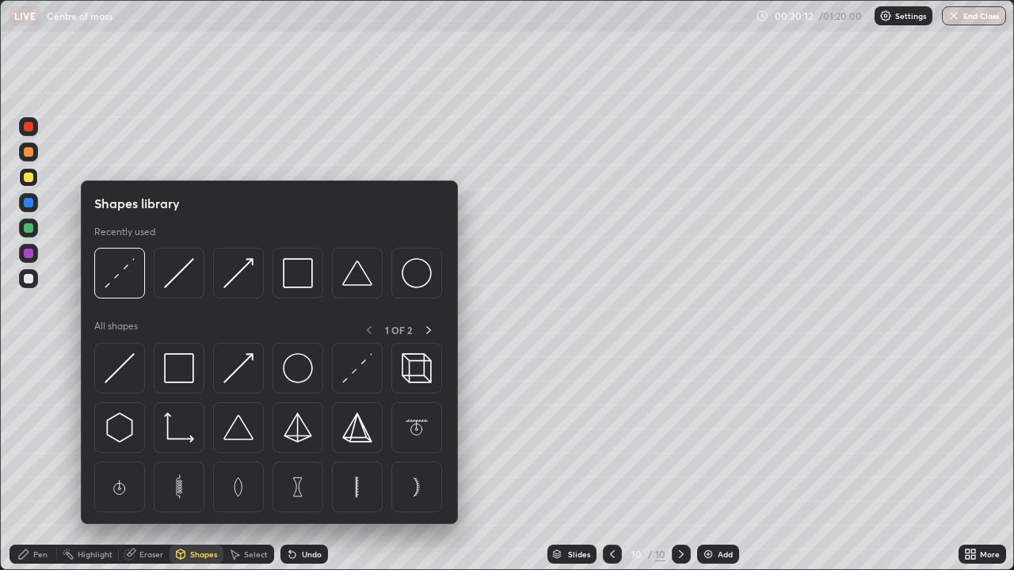
click at [154, 463] on div "Eraser" at bounding box center [151, 554] width 24 height 8
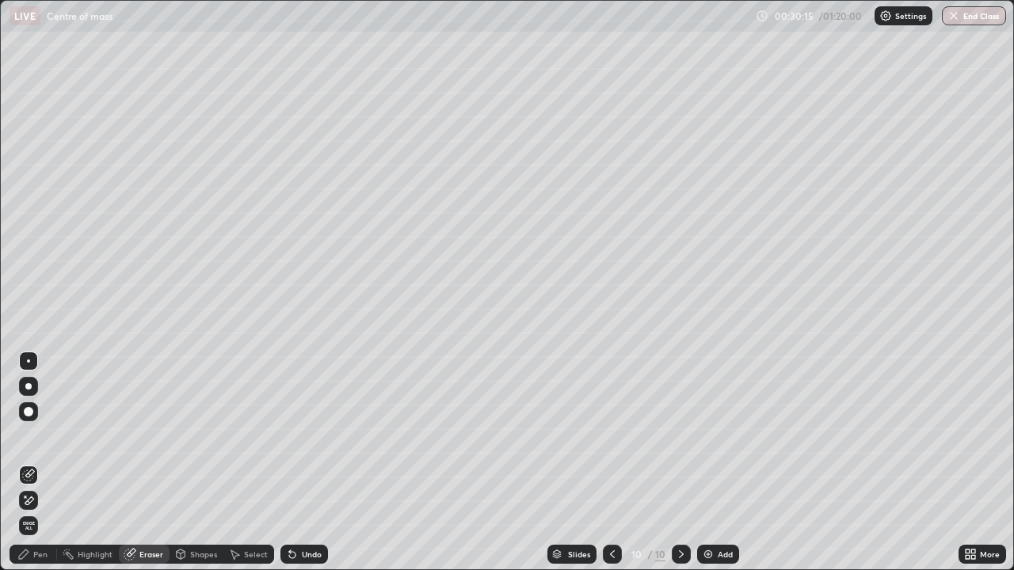
click at [46, 463] on div "Pen" at bounding box center [40, 554] width 14 height 8
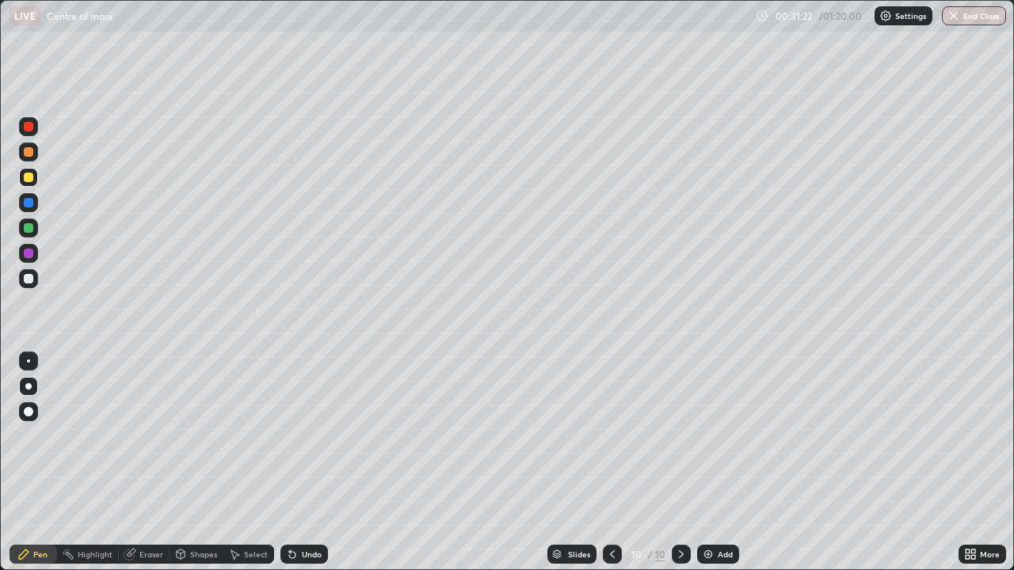
click at [714, 463] on div "Add" at bounding box center [718, 554] width 42 height 19
click at [611, 463] on icon at bounding box center [613, 554] width 13 height 13
click at [678, 463] on icon at bounding box center [681, 554] width 13 height 13
click at [714, 463] on div "Add" at bounding box center [718, 554] width 42 height 19
click at [149, 463] on div "Eraser" at bounding box center [151, 554] width 24 height 8
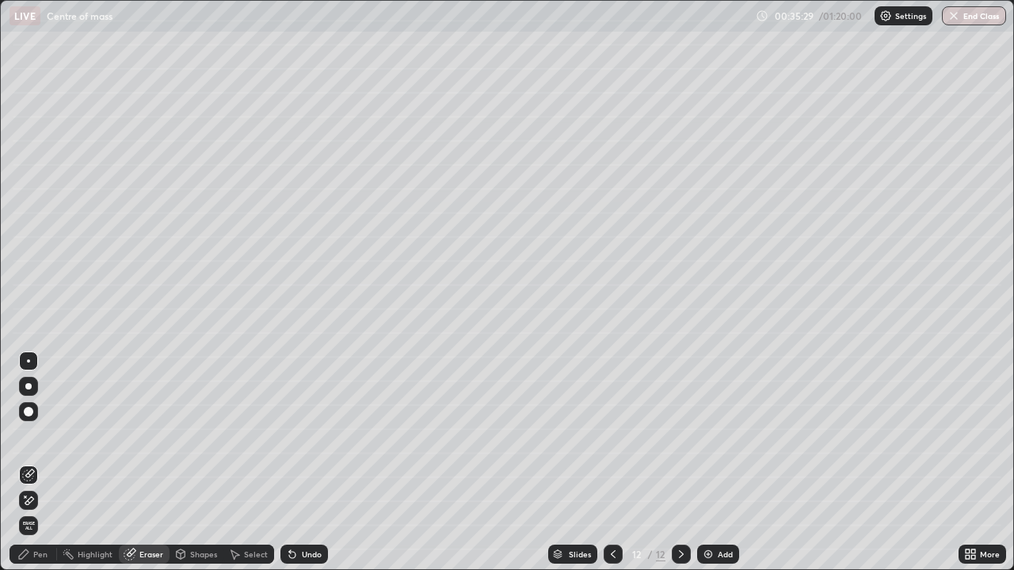
click at [51, 463] on div "Pen" at bounding box center [34, 554] width 48 height 19
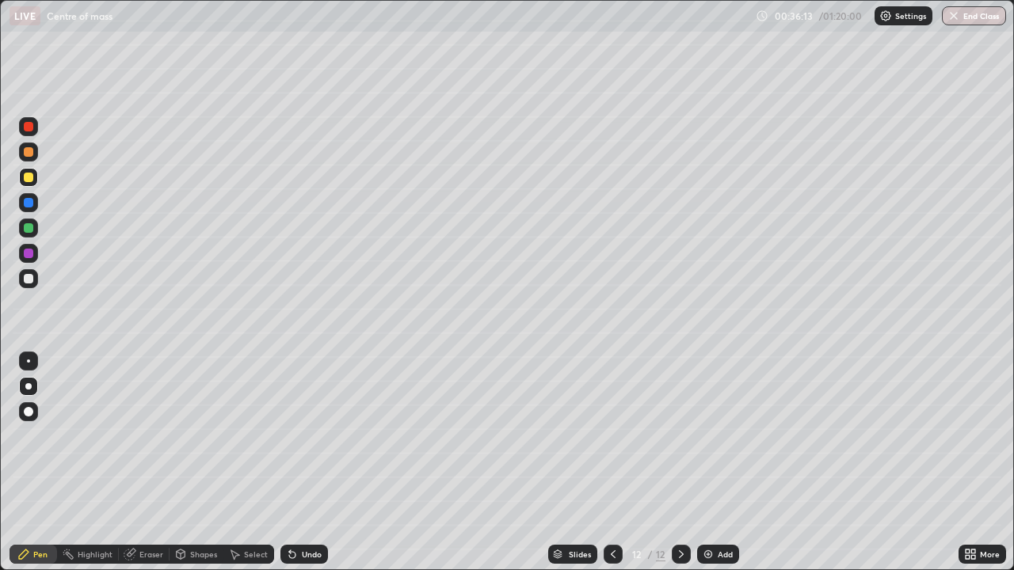
click at [612, 463] on icon at bounding box center [613, 554] width 13 height 13
click at [611, 463] on icon at bounding box center [613, 554] width 13 height 13
click at [685, 463] on div at bounding box center [681, 554] width 19 height 19
click at [680, 463] on icon at bounding box center [681, 554] width 13 height 13
click at [682, 463] on icon at bounding box center [681, 554] width 13 height 13
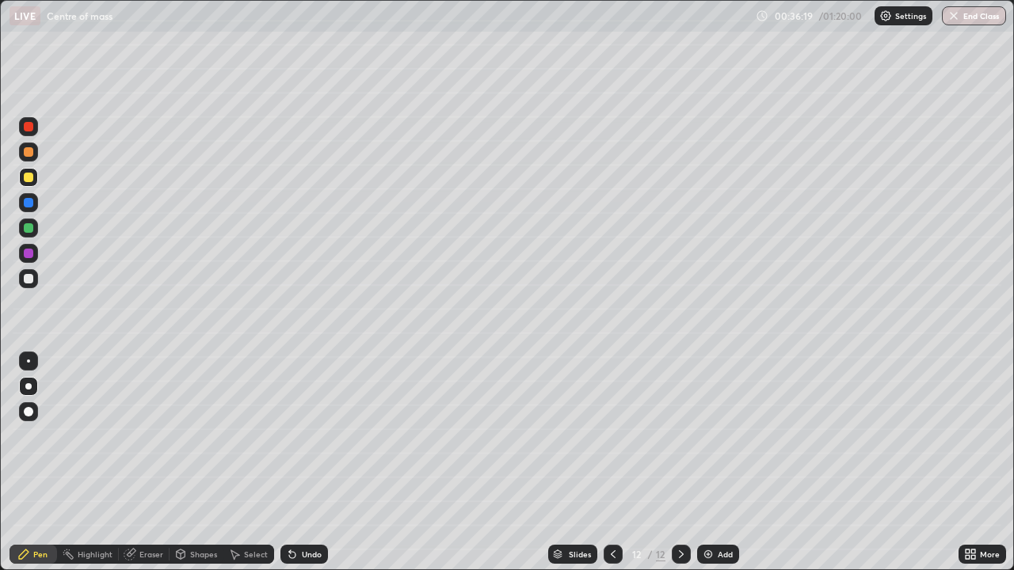
click at [681, 463] on div at bounding box center [681, 554] width 19 height 19
click at [710, 463] on img at bounding box center [708, 554] width 13 height 13
click at [609, 463] on icon at bounding box center [613, 554] width 13 height 13
click at [611, 463] on icon at bounding box center [613, 554] width 13 height 13
click at [604, 463] on div at bounding box center [612, 554] width 19 height 19
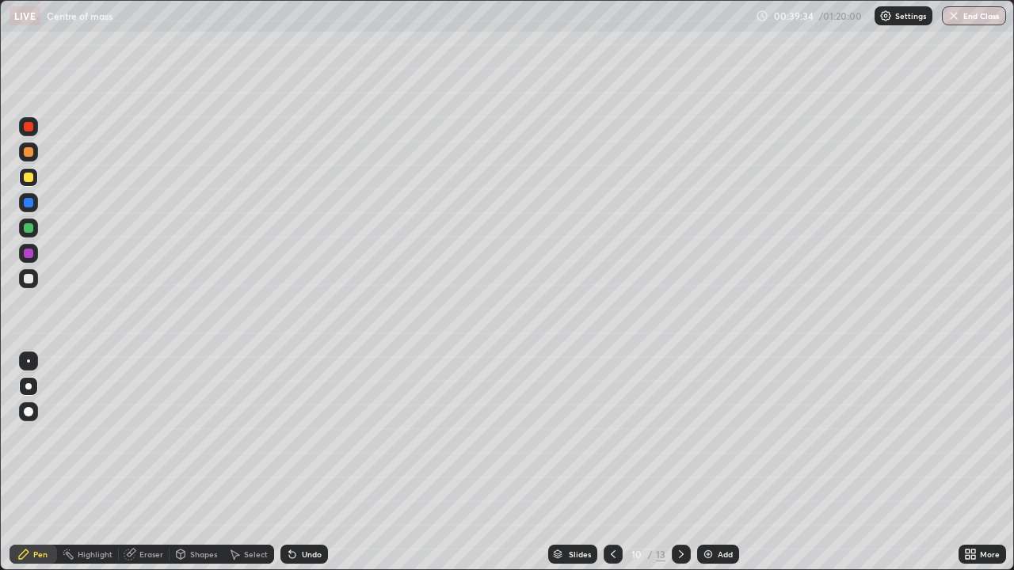
click at [680, 463] on icon at bounding box center [681, 554] width 5 height 8
click at [681, 463] on icon at bounding box center [681, 554] width 13 height 13
click at [679, 463] on icon at bounding box center [681, 554] width 13 height 13
click at [680, 463] on icon at bounding box center [681, 554] width 13 height 13
click at [711, 463] on img at bounding box center [708, 554] width 13 height 13
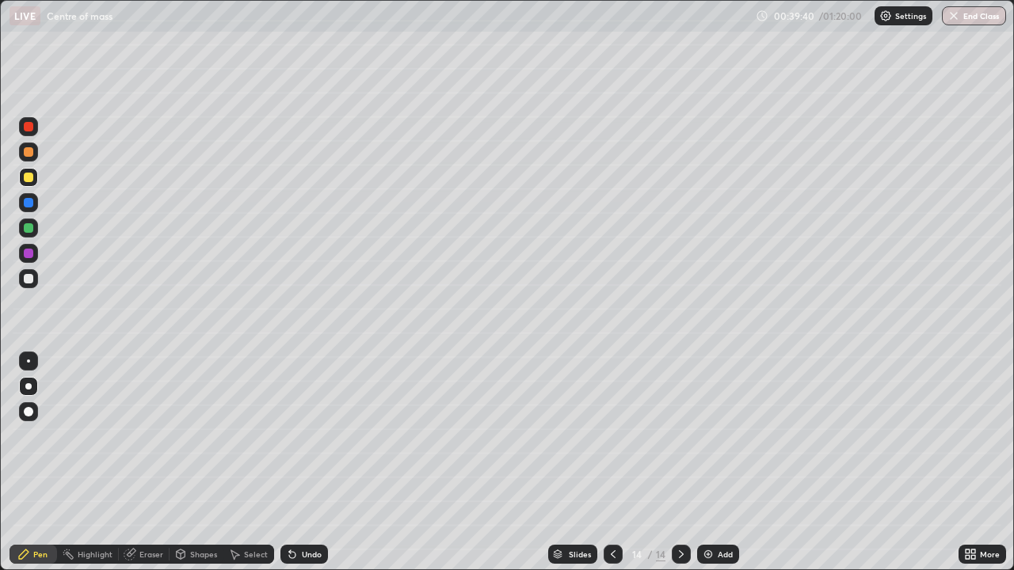
click at [29, 280] on div at bounding box center [29, 279] width 10 height 10
click at [303, 463] on div "Undo" at bounding box center [304, 554] width 48 height 19
click at [302, 463] on div "Undo" at bounding box center [312, 554] width 20 height 8
click at [304, 463] on div "Undo" at bounding box center [304, 554] width 48 height 19
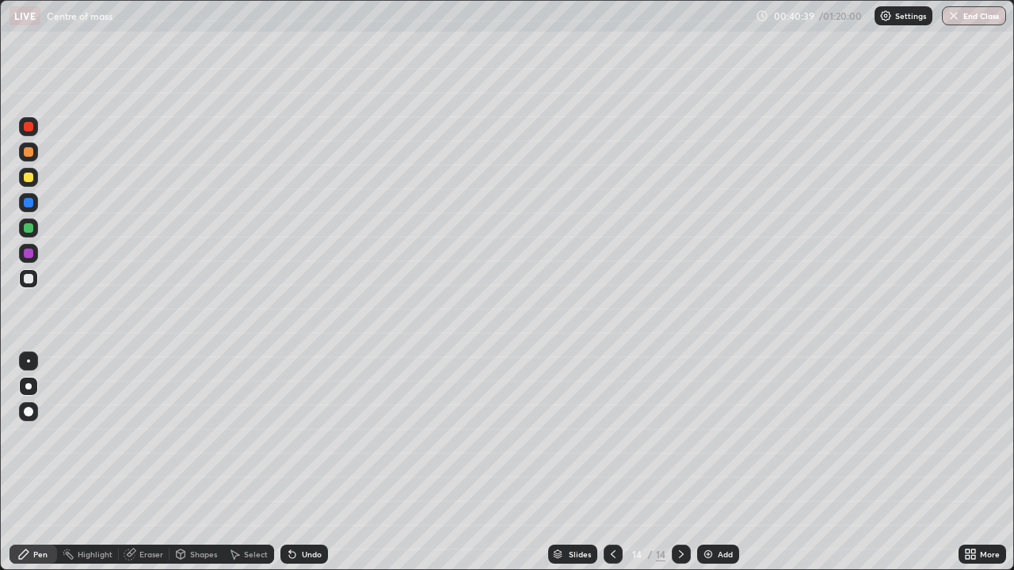
click at [305, 463] on div "Undo" at bounding box center [304, 554] width 48 height 19
click at [29, 177] on div at bounding box center [29, 178] width 10 height 10
click at [298, 463] on div "Undo" at bounding box center [304, 554] width 48 height 19
click at [295, 463] on div "Undo" at bounding box center [304, 554] width 48 height 19
click at [298, 463] on div "Undo" at bounding box center [304, 554] width 48 height 19
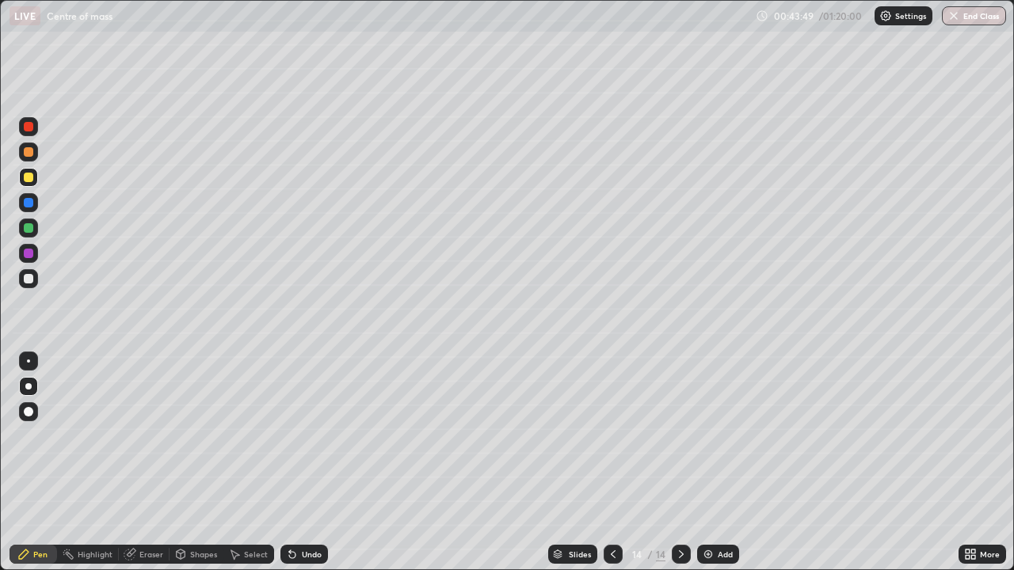
click at [302, 463] on div "Undo" at bounding box center [312, 554] width 20 height 8
click at [29, 227] on div at bounding box center [29, 228] width 10 height 10
click at [718, 463] on div "Add" at bounding box center [718, 554] width 42 height 19
click at [710, 463] on div "Add" at bounding box center [718, 554] width 42 height 19
click at [29, 278] on div at bounding box center [29, 279] width 10 height 10
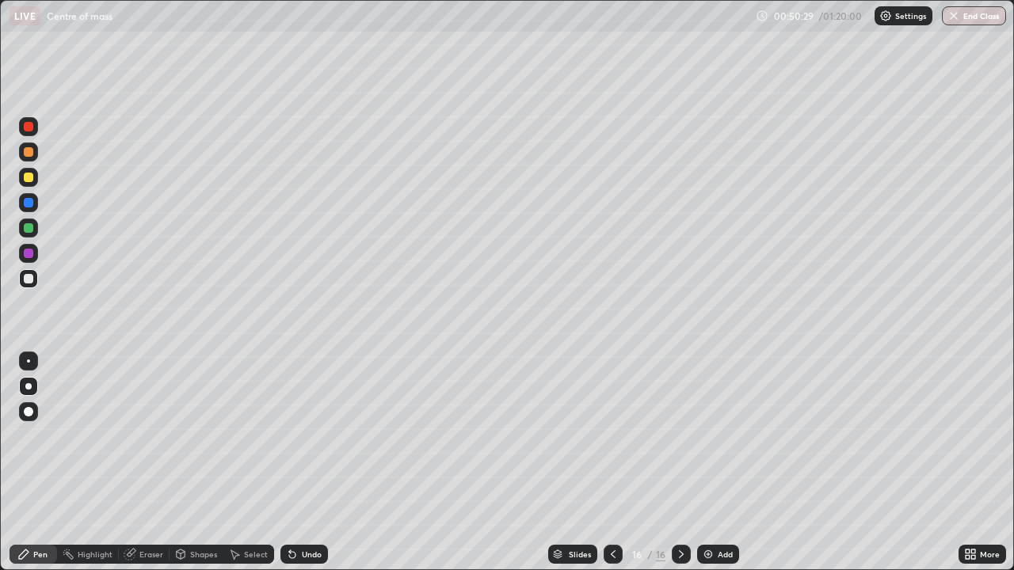
click at [302, 463] on div "Undo" at bounding box center [312, 554] width 20 height 8
click at [309, 463] on div "Undo" at bounding box center [312, 554] width 20 height 8
click at [308, 463] on div "Undo" at bounding box center [312, 554] width 20 height 8
click at [304, 463] on div "Undo" at bounding box center [312, 554] width 20 height 8
click at [607, 463] on div at bounding box center [612, 554] width 19 height 19
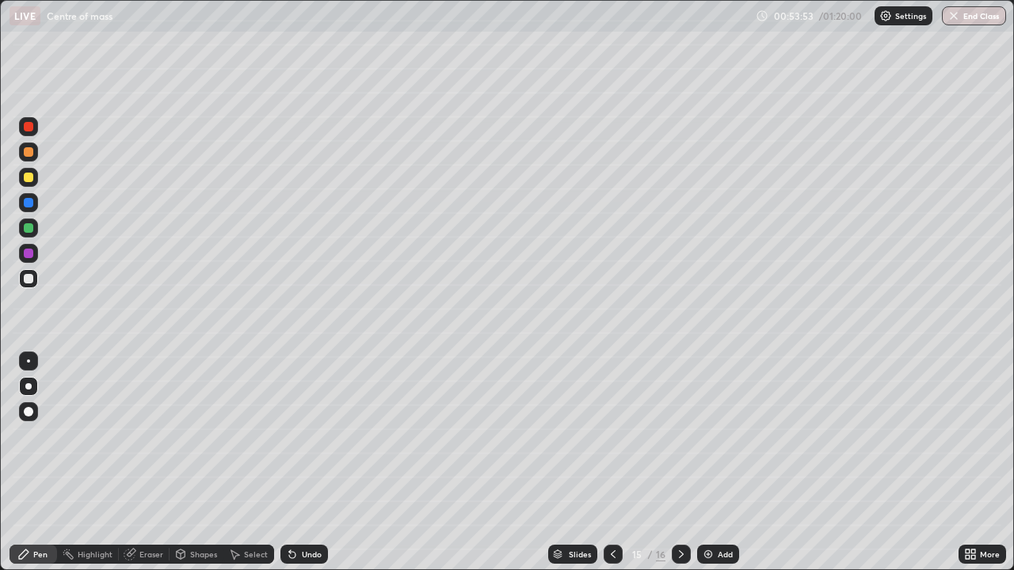
click at [611, 463] on icon at bounding box center [613, 554] width 13 height 13
click at [676, 463] on icon at bounding box center [681, 554] width 13 height 13
click at [680, 463] on icon at bounding box center [681, 554] width 13 height 13
click at [683, 463] on icon at bounding box center [681, 554] width 13 height 13
click at [711, 463] on img at bounding box center [708, 554] width 13 height 13
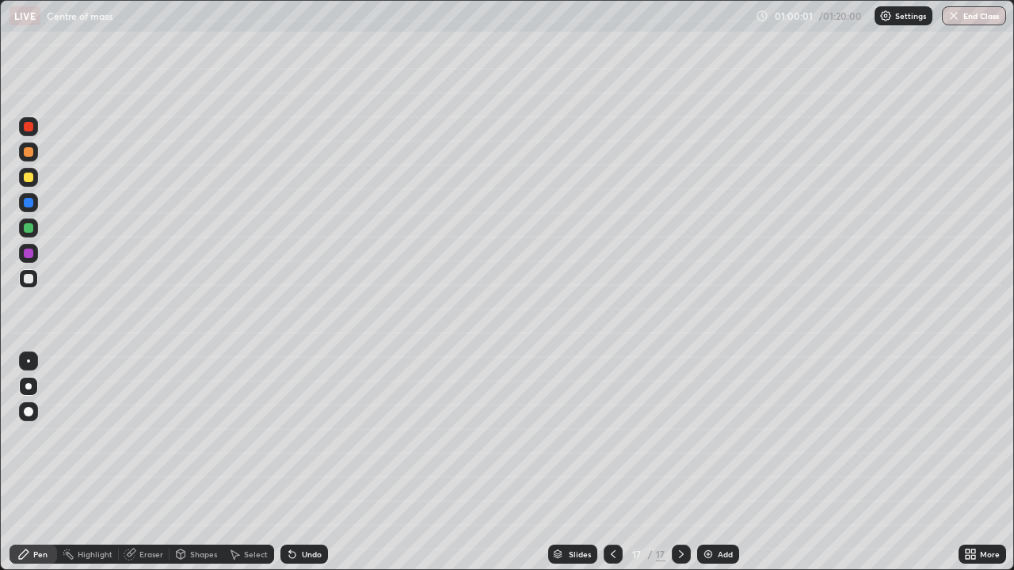
click at [611, 463] on icon at bounding box center [613, 554] width 13 height 13
click at [615, 463] on div at bounding box center [612, 555] width 19 height 32
click at [613, 463] on icon at bounding box center [613, 554] width 13 height 13
click at [680, 463] on icon at bounding box center [681, 554] width 5 height 8
click at [680, 463] on icon at bounding box center [681, 554] width 13 height 13
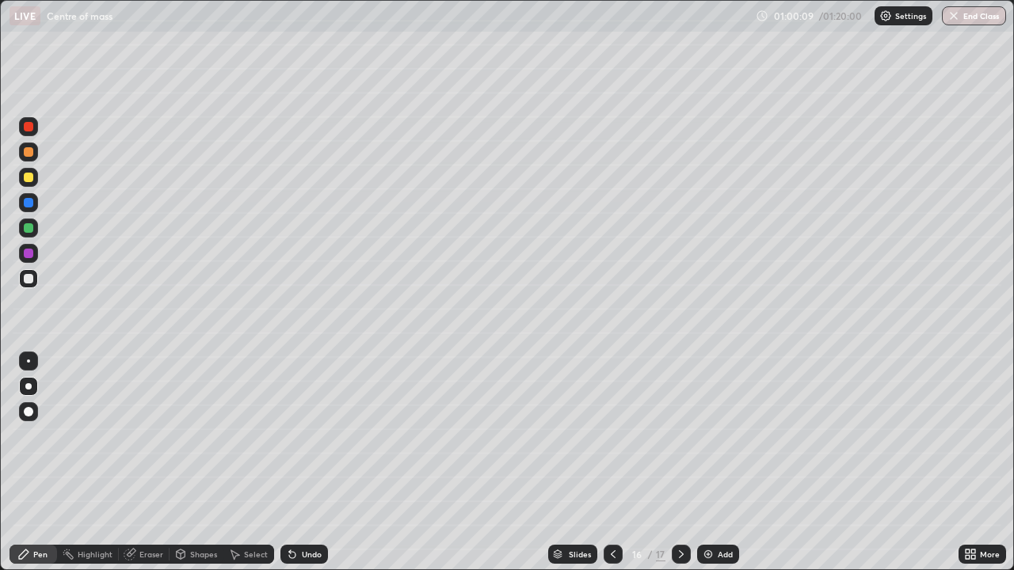
click at [706, 463] on div "Add" at bounding box center [718, 554] width 42 height 19
click at [680, 463] on icon at bounding box center [681, 554] width 13 height 13
click at [706, 463] on img at bounding box center [708, 554] width 13 height 13
click at [29, 361] on div at bounding box center [28, 361] width 3 height 3
click at [192, 463] on div "Shapes" at bounding box center [203, 554] width 27 height 8
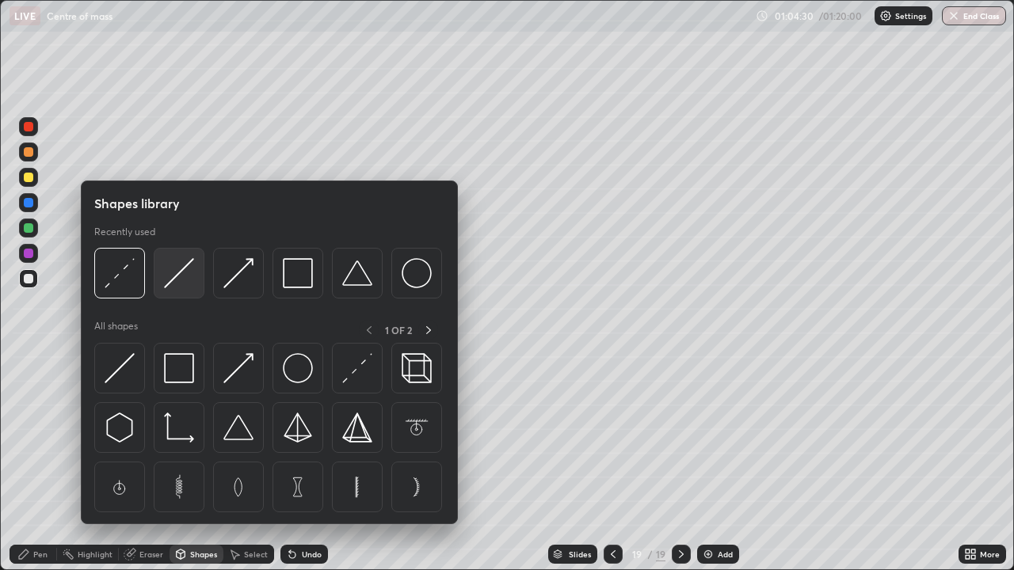
click at [179, 286] on img at bounding box center [179, 273] width 30 height 30
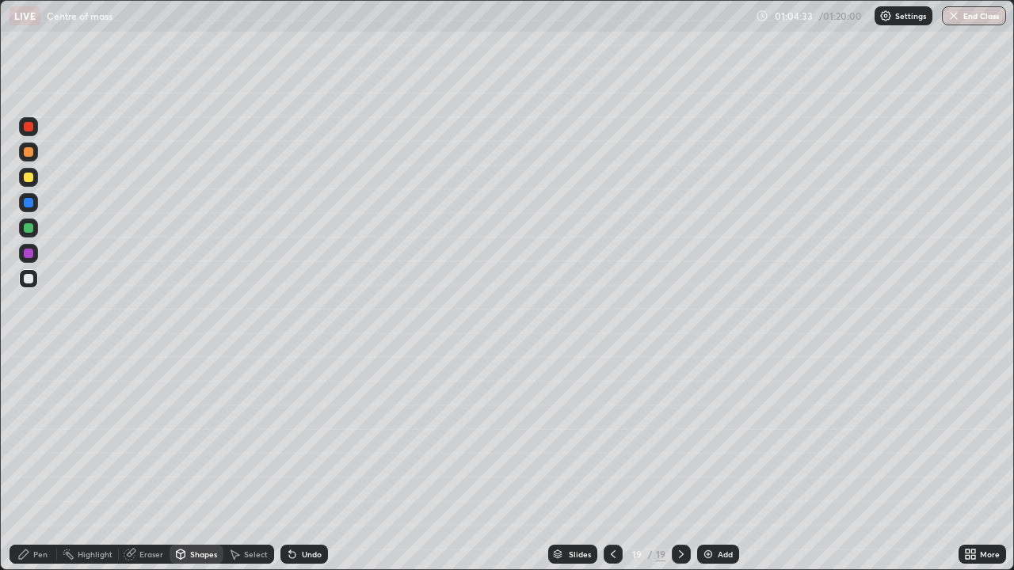
click at [39, 463] on div "Pen" at bounding box center [40, 554] width 14 height 8
click at [29, 183] on div at bounding box center [28, 177] width 19 height 19
click at [29, 283] on div at bounding box center [29, 279] width 10 height 10
click at [711, 463] on img at bounding box center [708, 554] width 13 height 13
click at [610, 463] on icon at bounding box center [612, 554] width 13 height 13
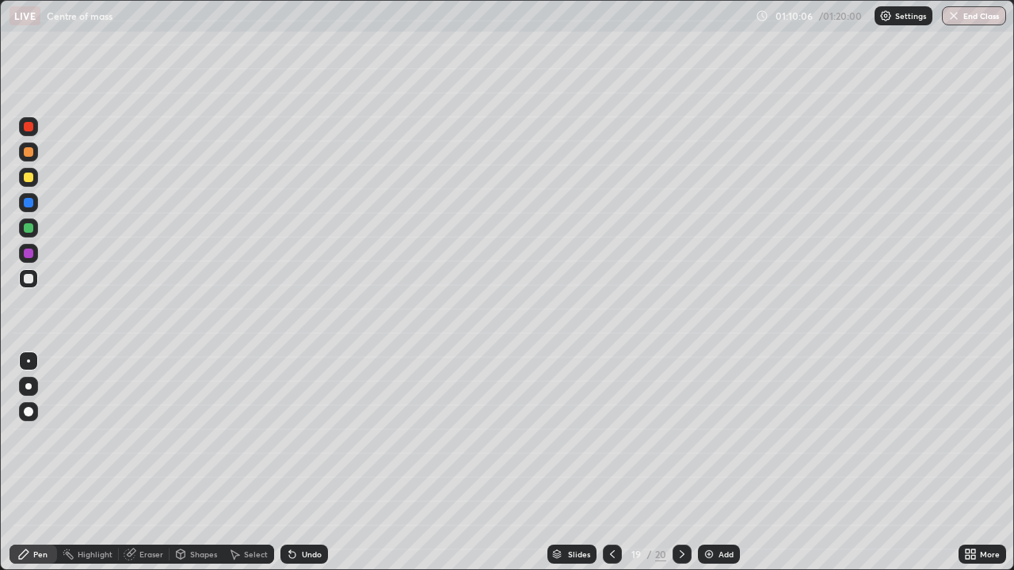
click at [680, 463] on icon at bounding box center [682, 554] width 13 height 13
click at [609, 463] on icon at bounding box center [612, 554] width 13 height 13
click at [680, 463] on icon at bounding box center [682, 554] width 13 height 13
click at [308, 463] on div "Undo" at bounding box center [312, 554] width 20 height 8
click at [966, 17] on button "End Class" at bounding box center [974, 15] width 63 height 19
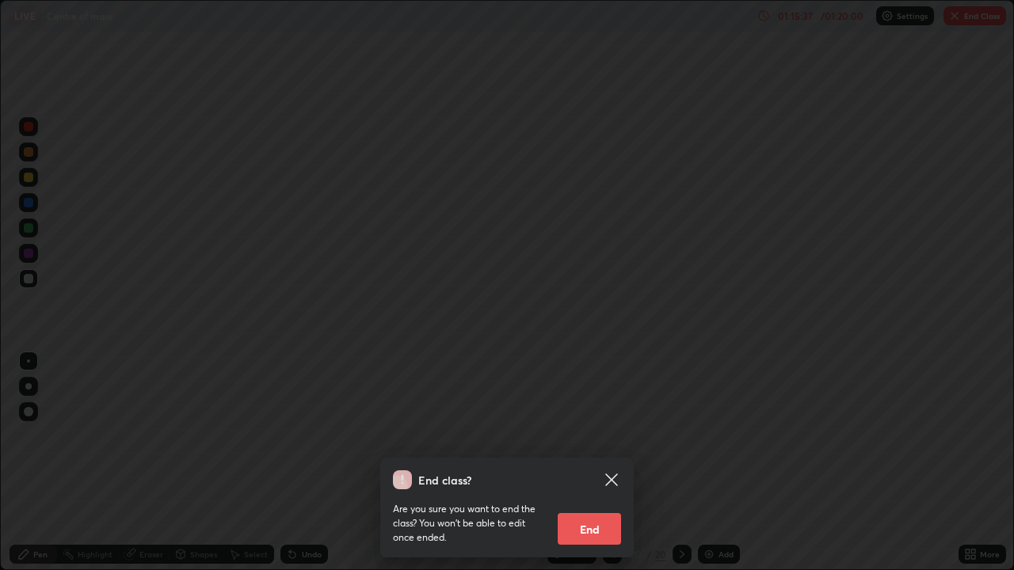
click at [588, 463] on button "End" at bounding box center [589, 529] width 63 height 32
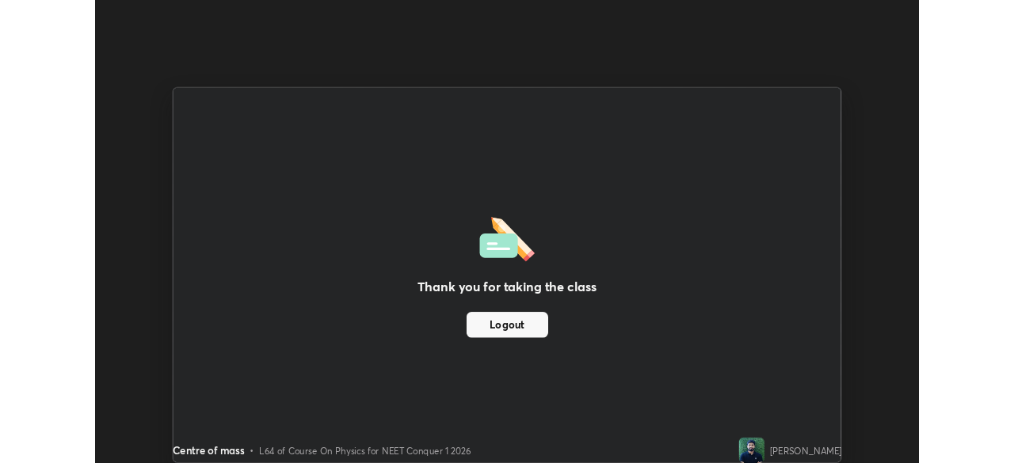
scroll to position [78733, 78183]
